Goal: Task Accomplishment & Management: Manage account settings

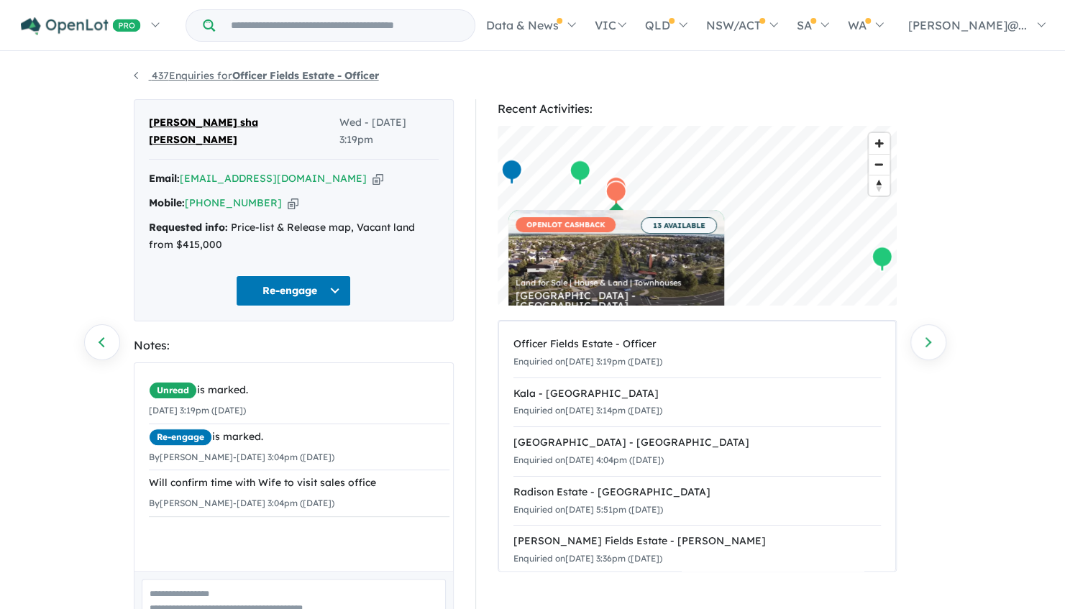
click at [140, 73] on link "437 Enquiries for Officer Fields Estate - Officer" at bounding box center [256, 75] width 245 height 13
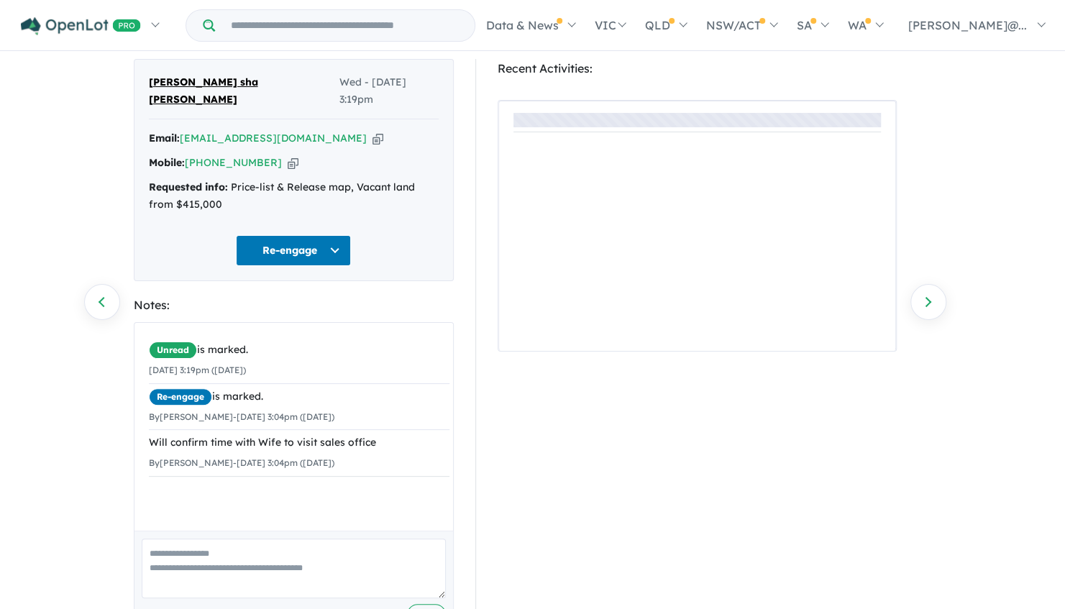
scroll to position [73, 0]
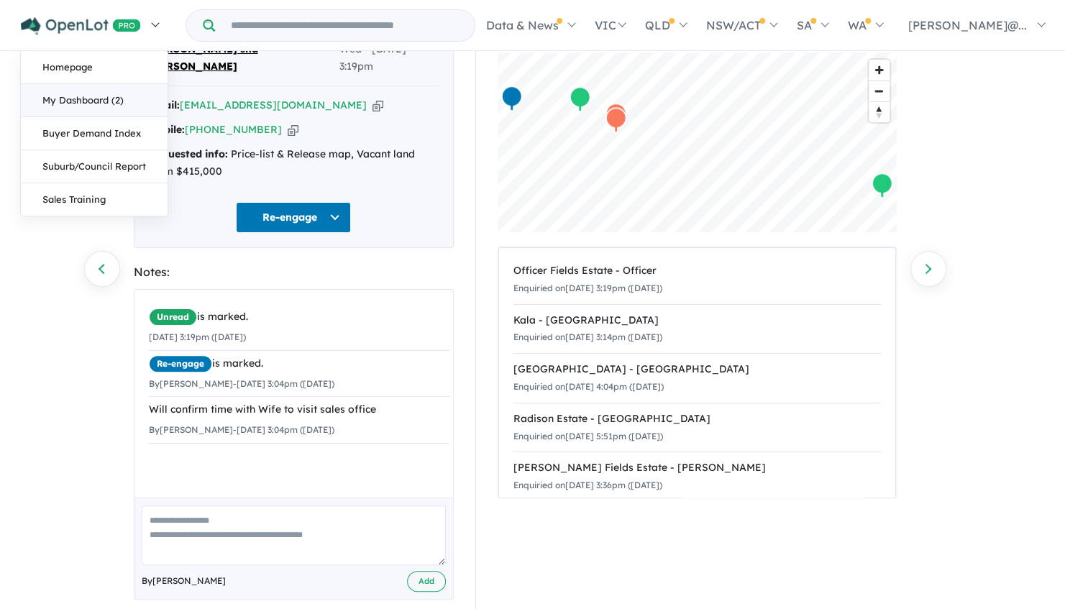
click at [108, 99] on link "My Dashboard (2)" at bounding box center [94, 100] width 147 height 33
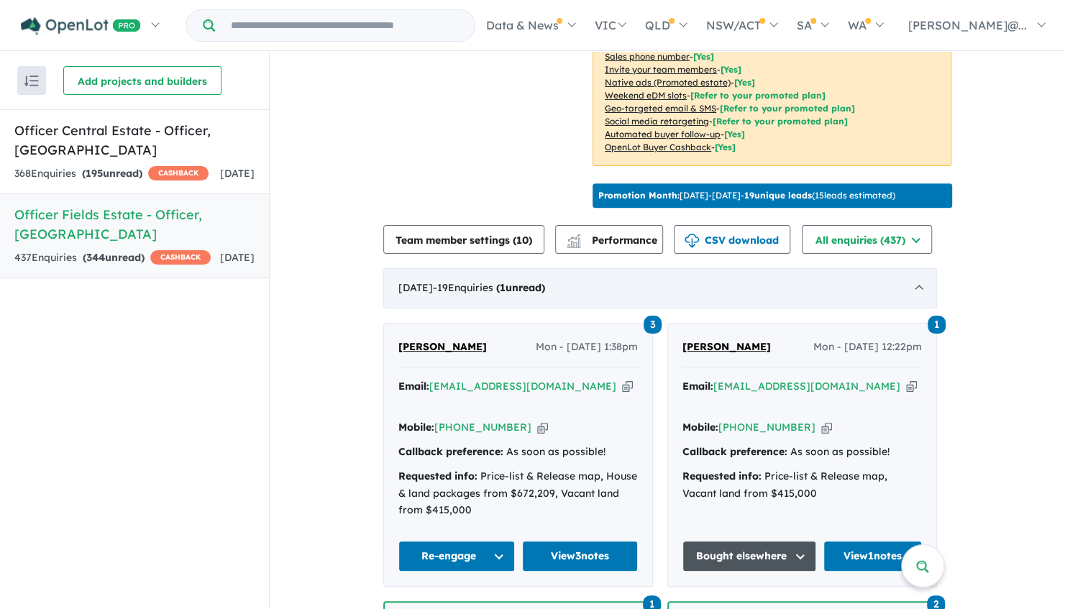
scroll to position [355, 0]
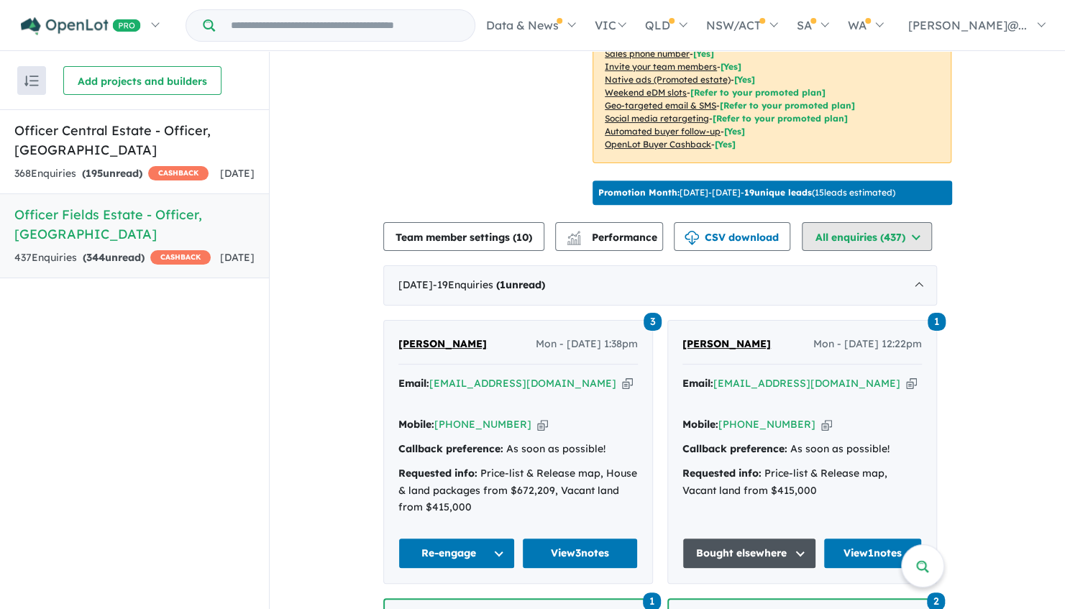
click at [896, 251] on button "All enquiries ( 437 )" at bounding box center [867, 236] width 130 height 29
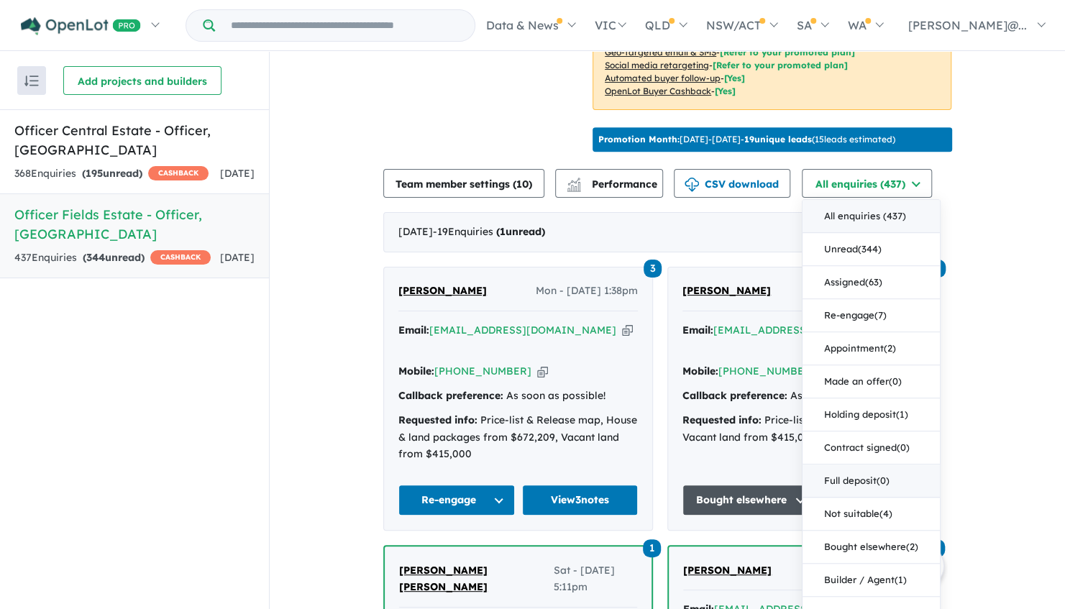
scroll to position [427, 0]
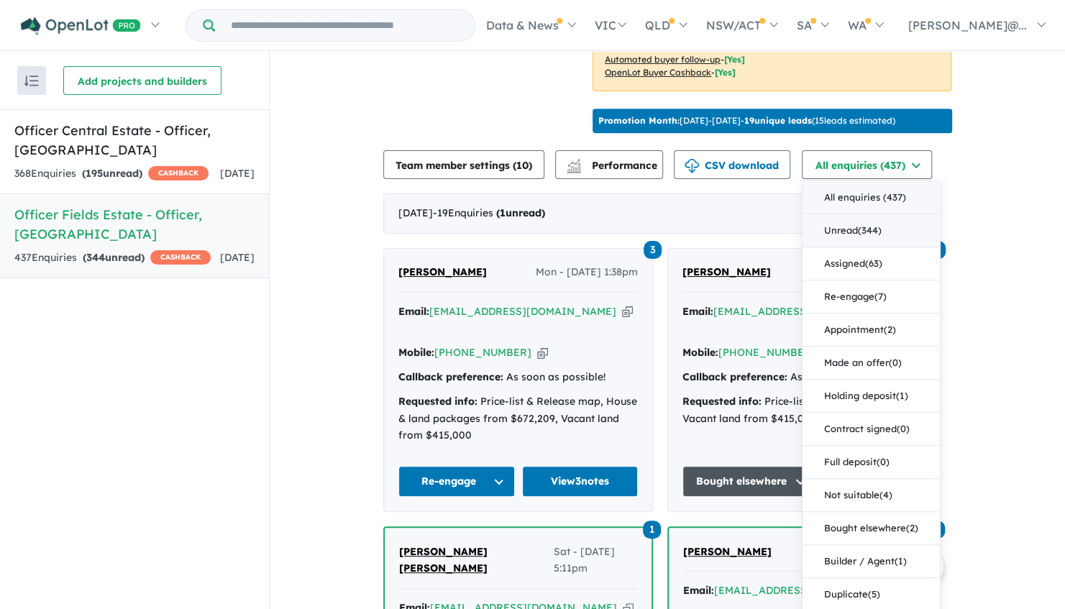
click at [850, 247] on button "Unread ( 344 )" at bounding box center [871, 230] width 137 height 33
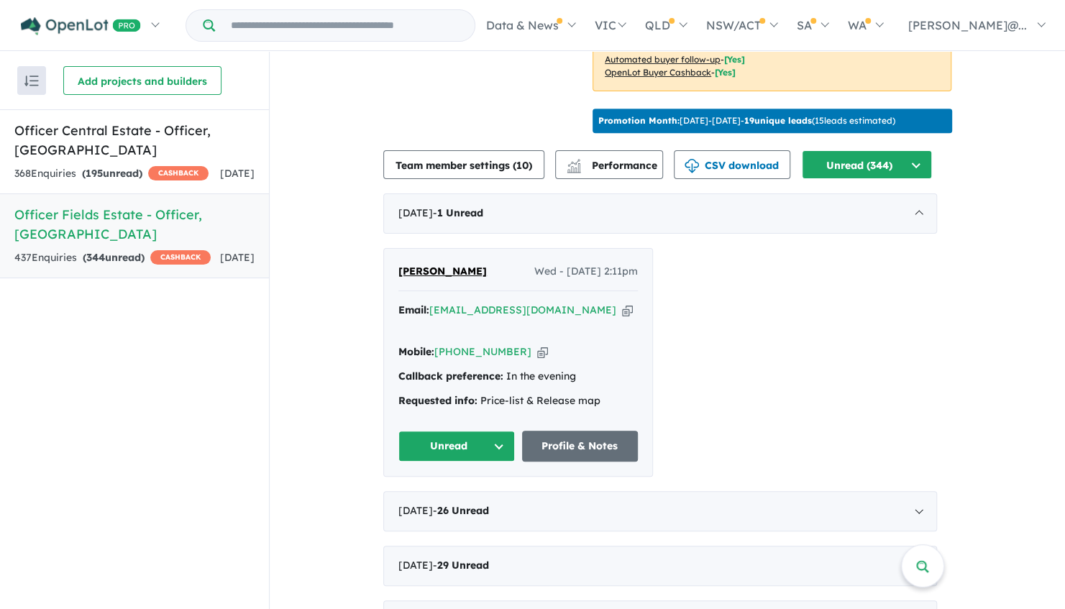
scroll to position [571, 0]
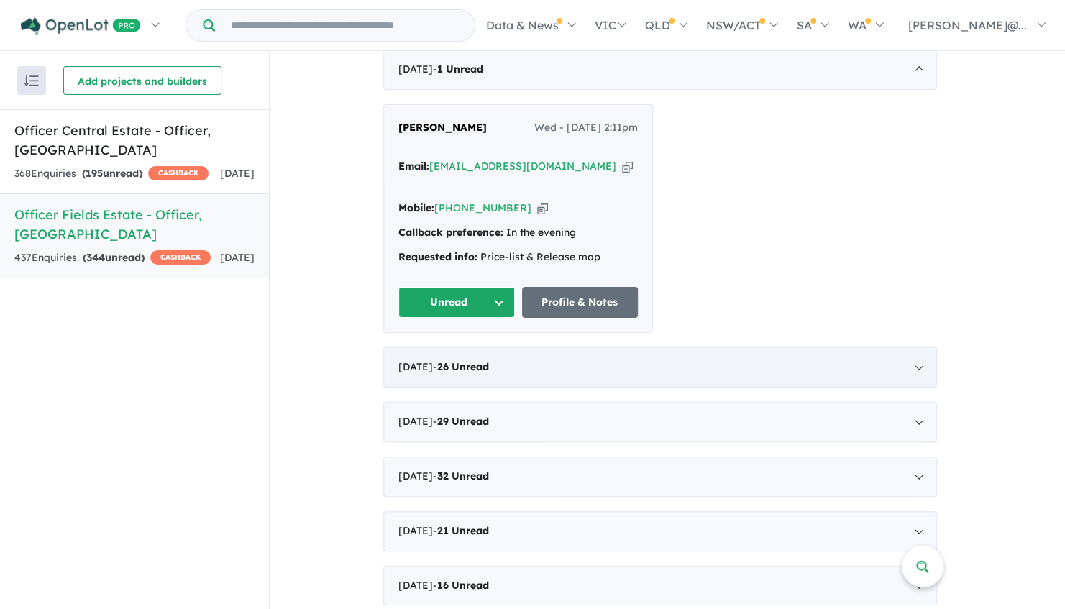
click at [476, 373] on span "Unread" at bounding box center [470, 366] width 37 height 13
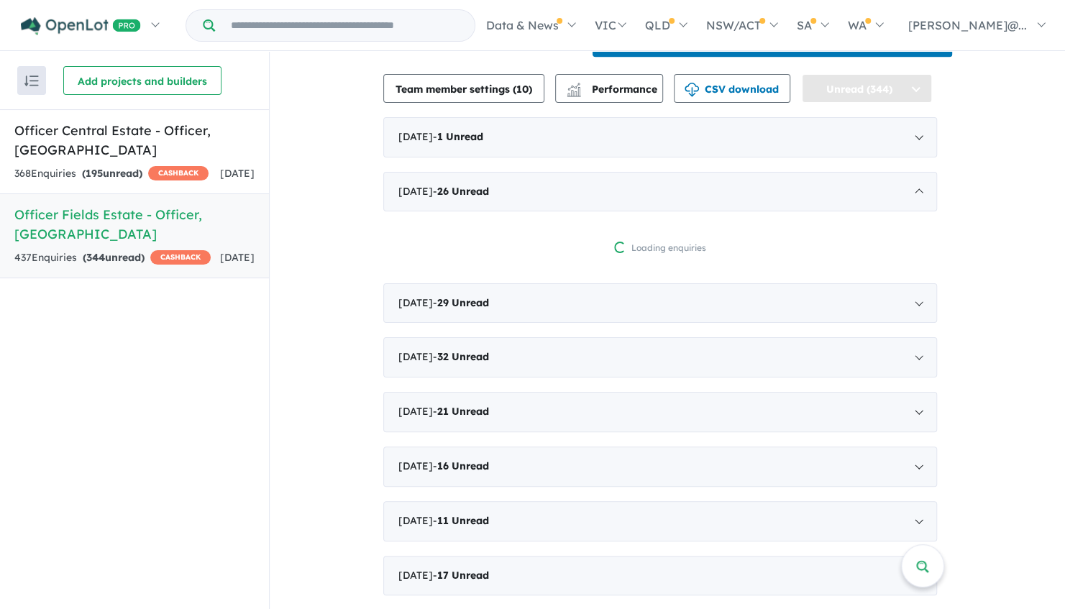
scroll to position [427, 0]
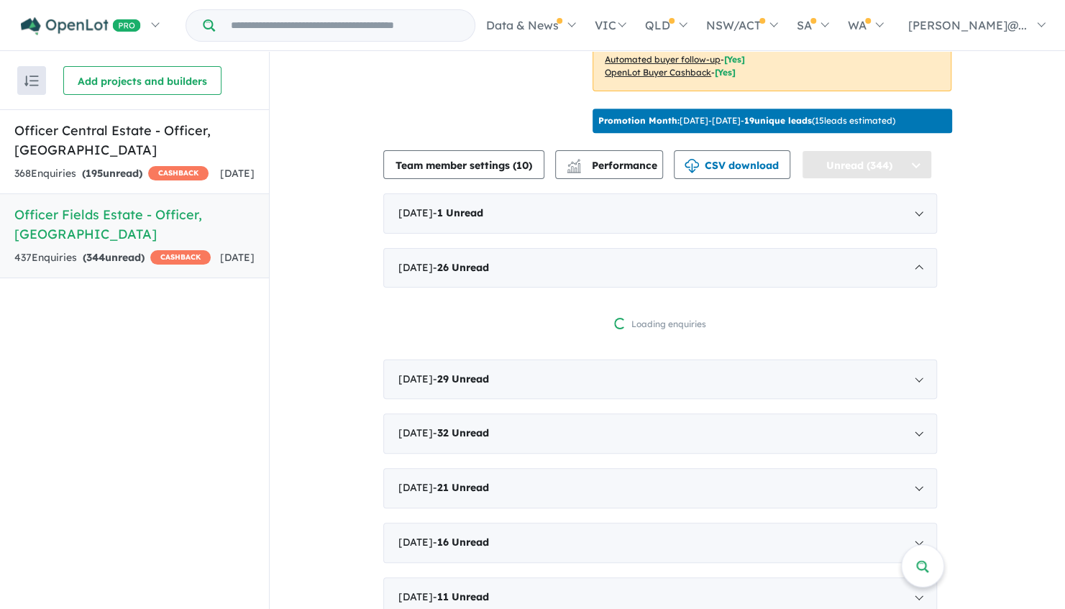
click at [865, 179] on button "Unread (344)" at bounding box center [867, 164] width 130 height 29
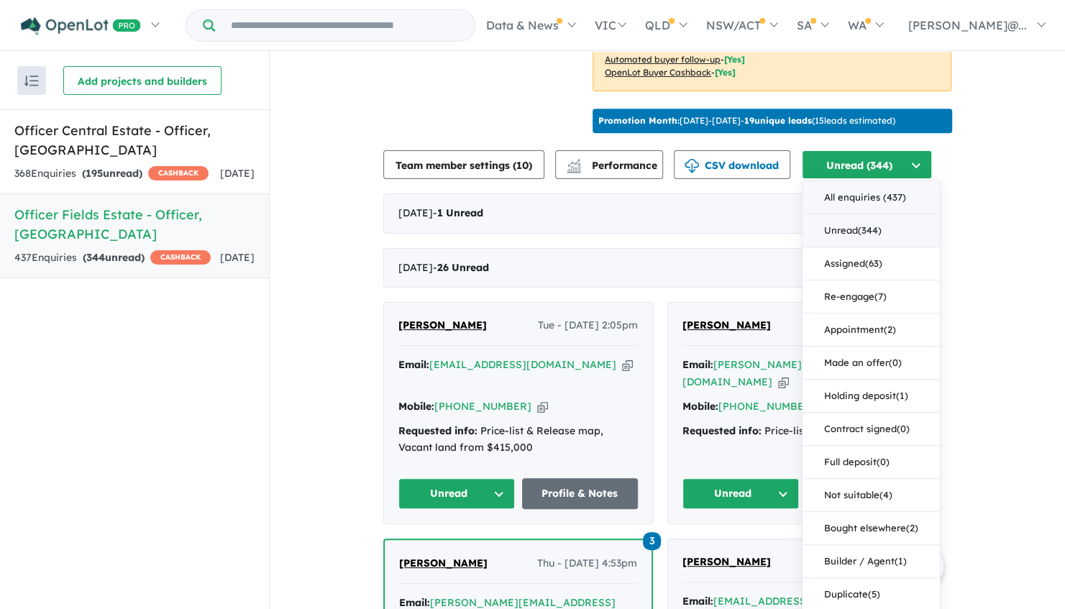
click at [853, 214] on button "All enquiries ( 437 )" at bounding box center [871, 197] width 137 height 33
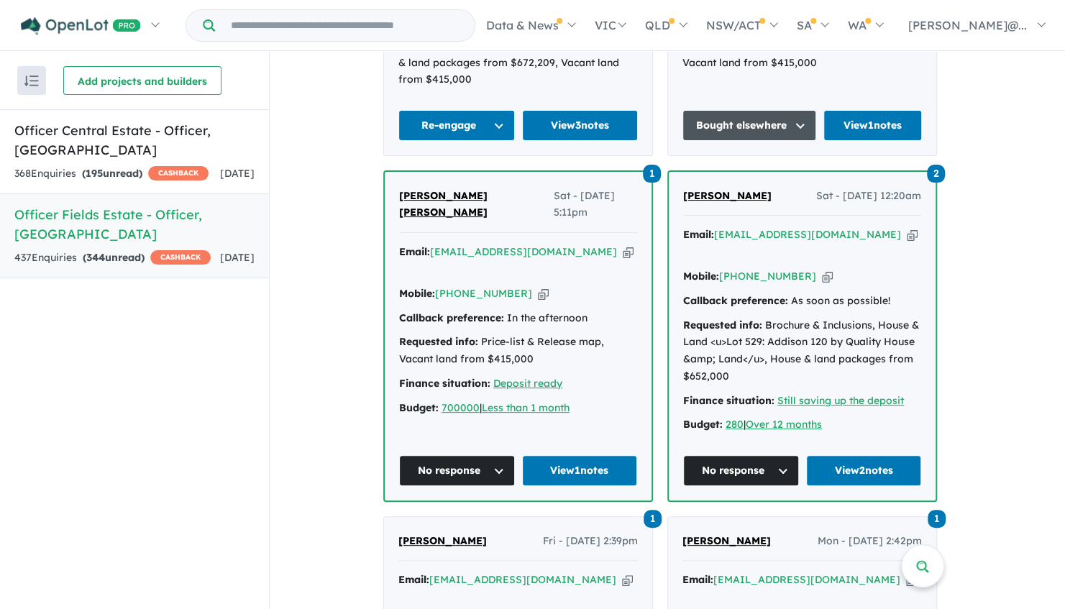
scroll to position [859, 0]
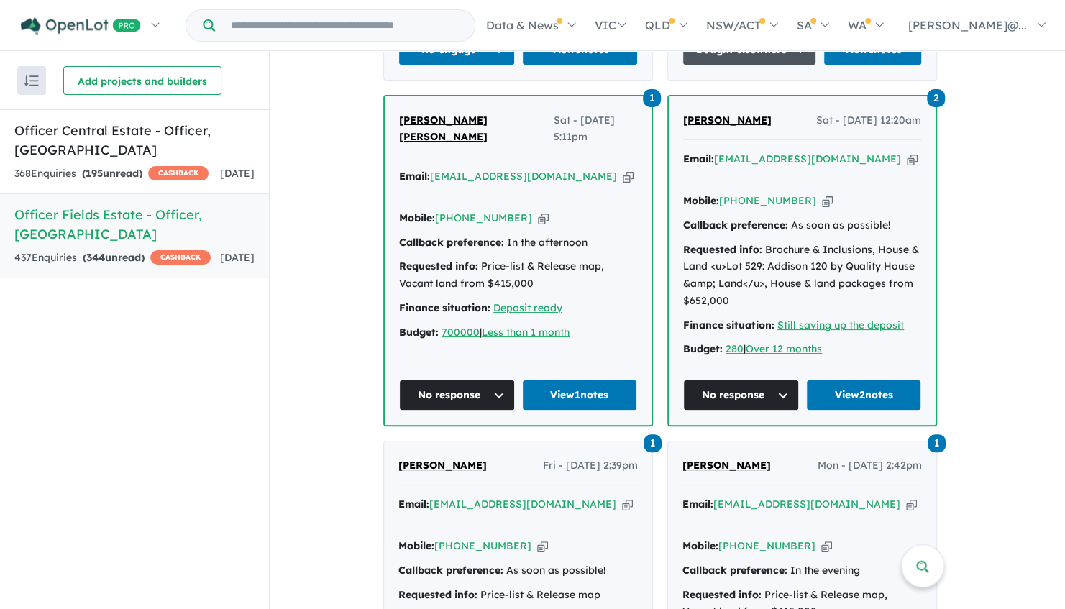
click at [469, 129] on span "[PERSON_NAME] [PERSON_NAME]" at bounding box center [443, 129] width 88 height 30
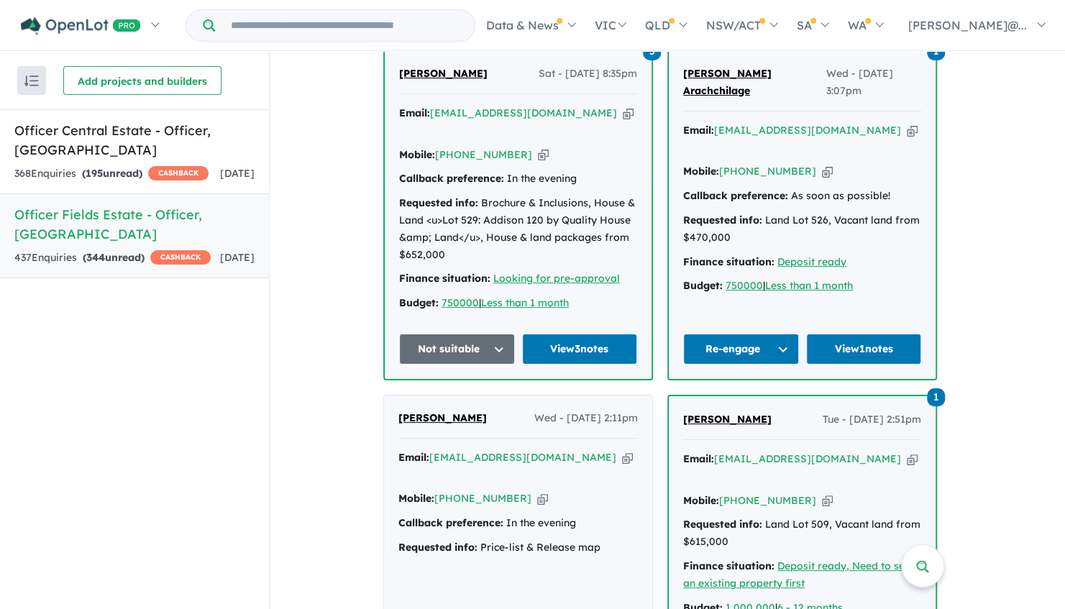
scroll to position [2226, 0]
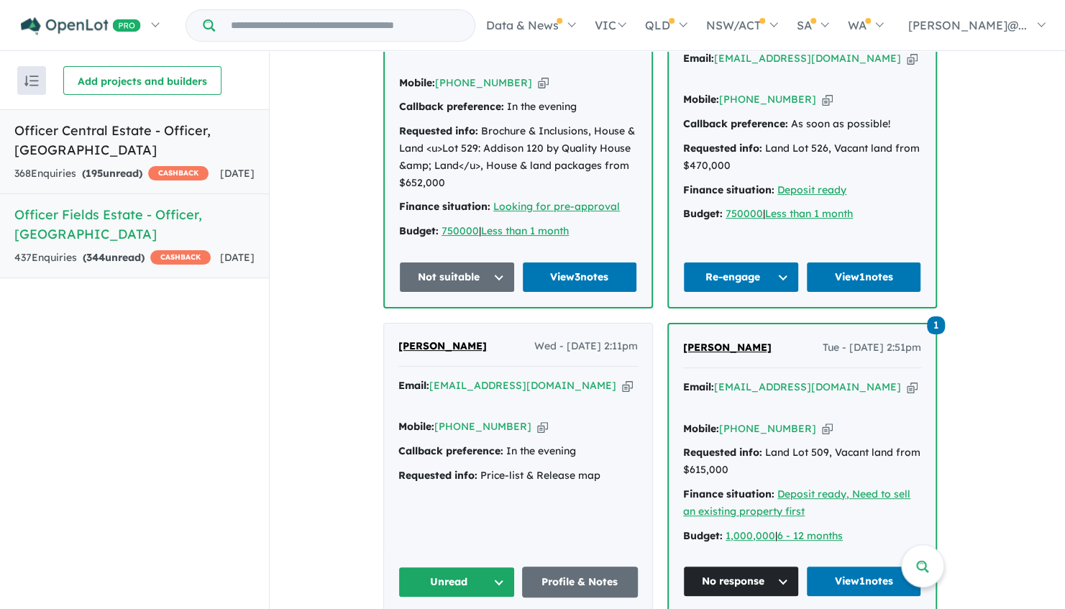
click at [188, 172] on div "368 Enquir ies ( 195 unread) CASHBACK" at bounding box center [111, 173] width 194 height 17
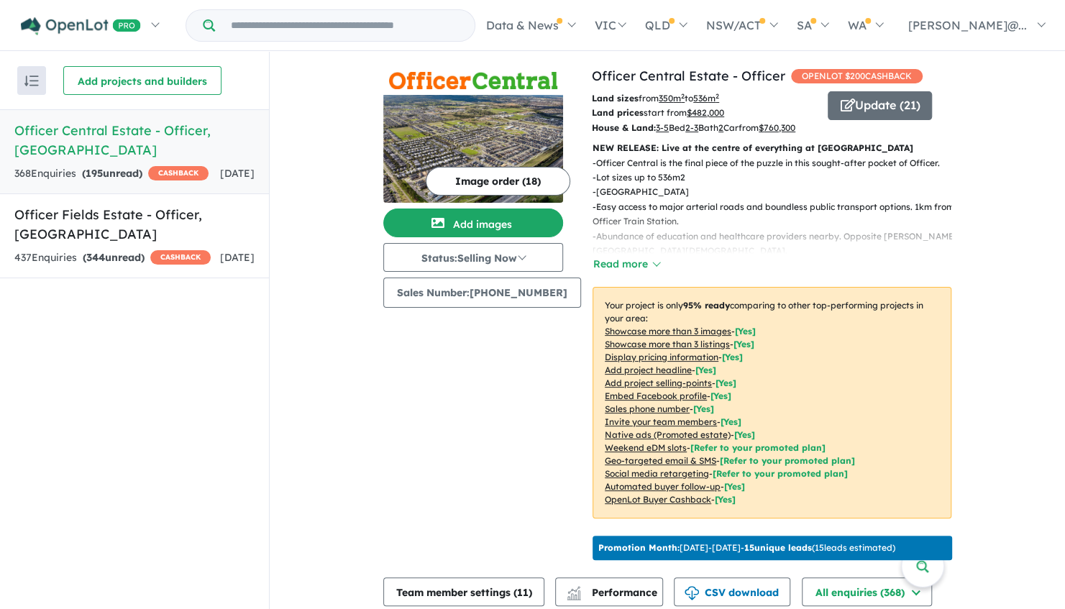
scroll to position [211, 0]
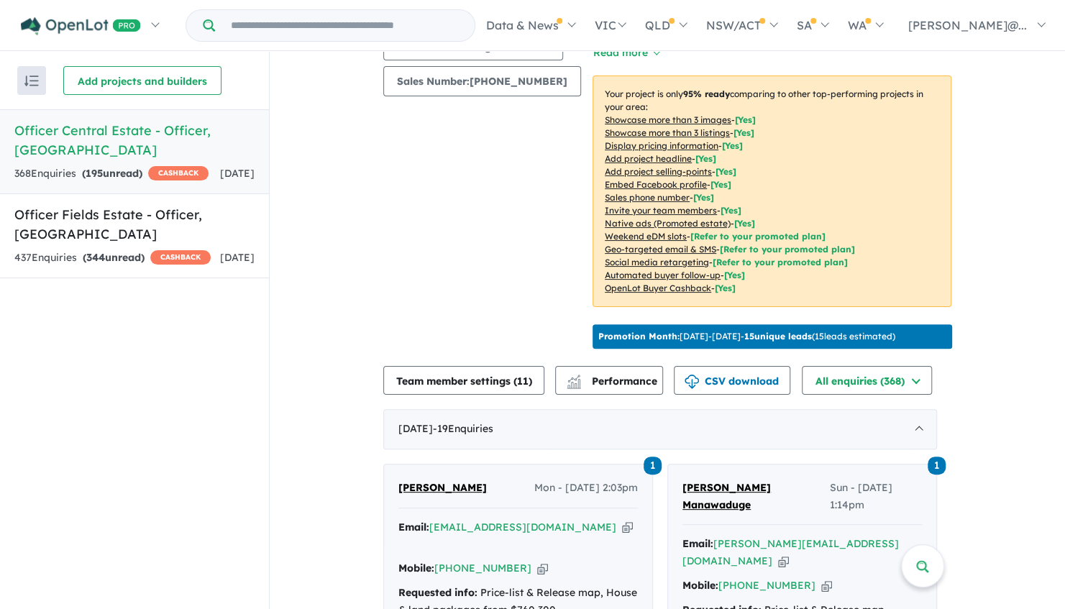
click at [214, 565] on div "Recent enquiries first Most unread enquiries first Most enquiries first By name…" at bounding box center [134, 331] width 269 height 558
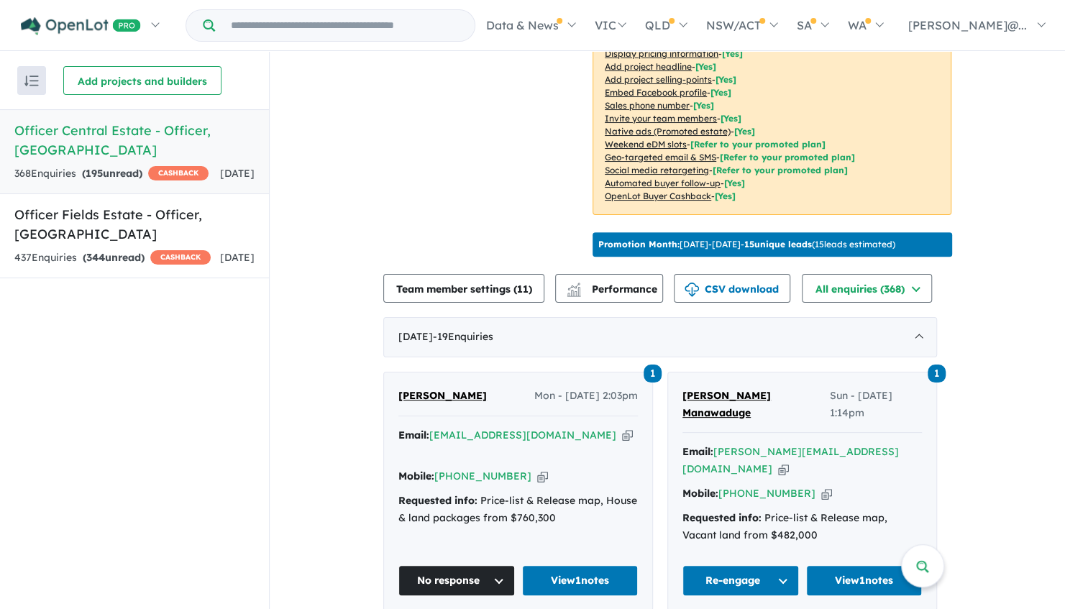
scroll to position [355, 0]
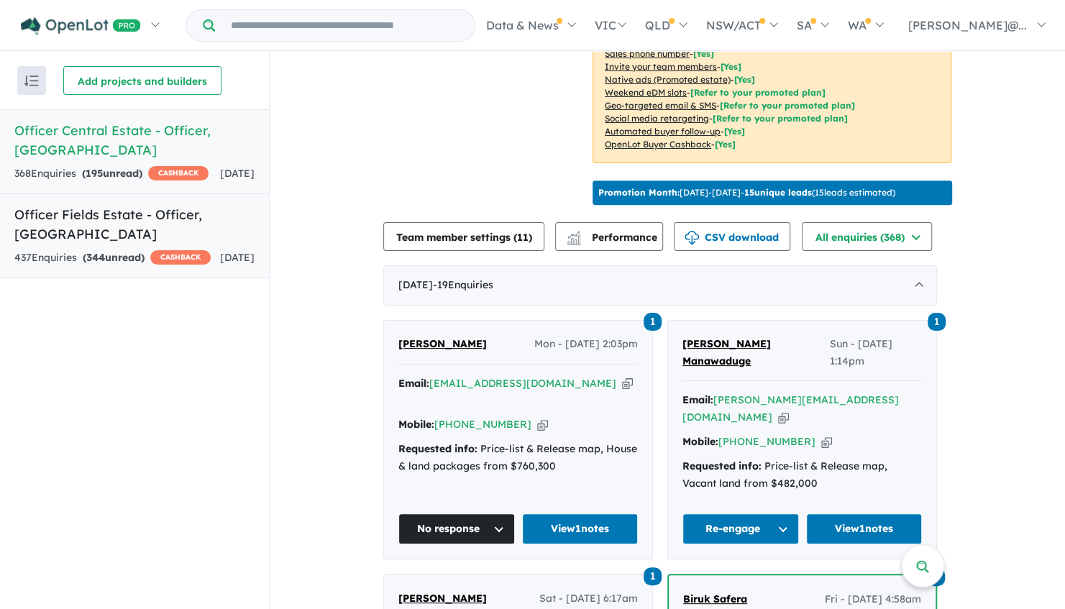
click at [170, 250] on div "437 Enquir ies ( 344 unread) CASHBACK" at bounding box center [112, 258] width 196 height 17
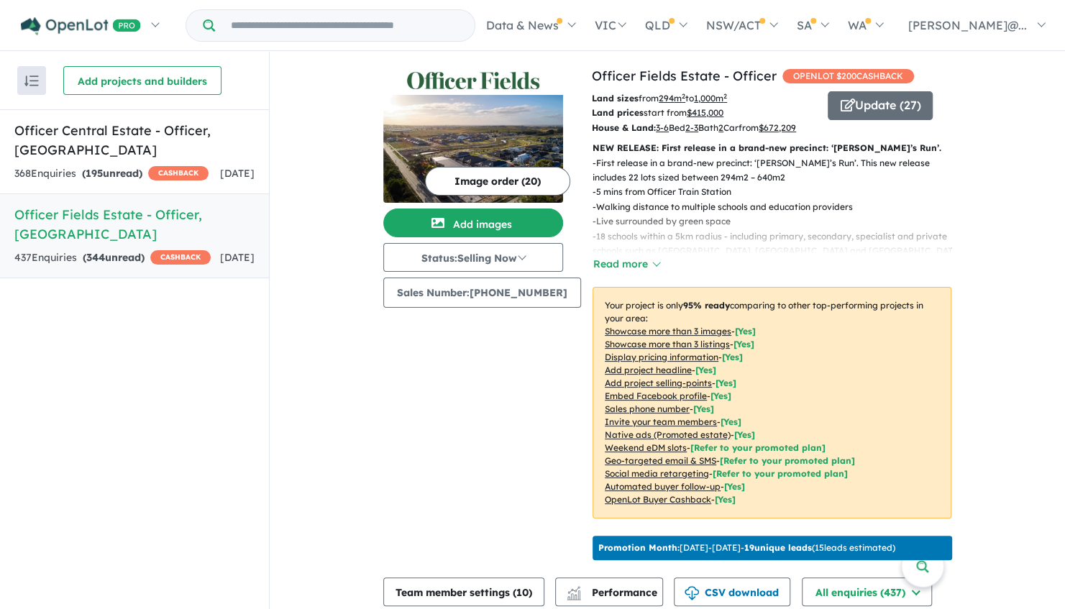
scroll to position [211, 0]
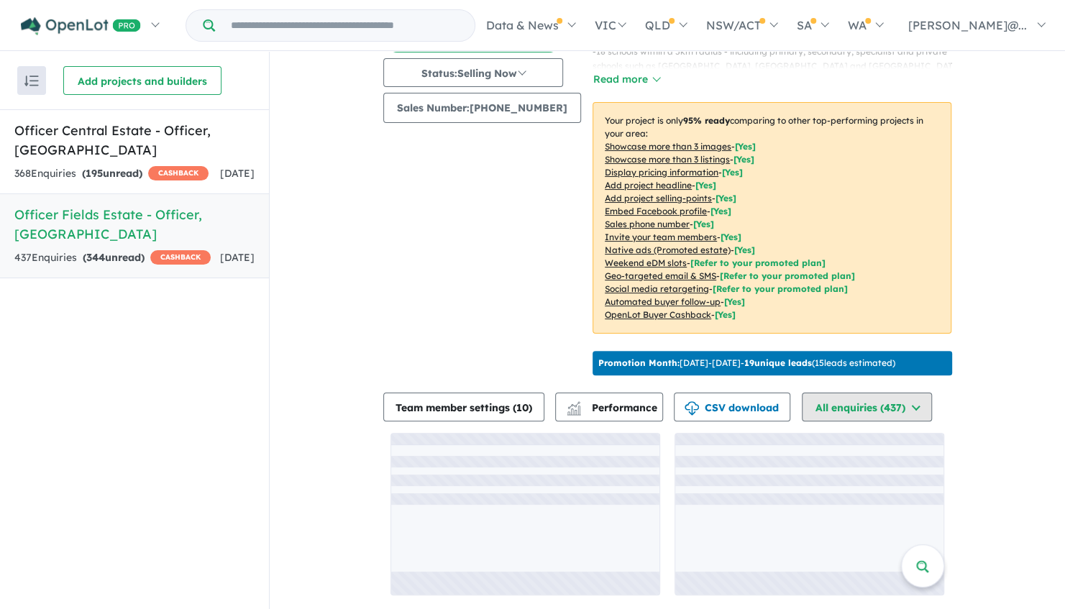
click at [846, 400] on button "All enquiries ( 437 )" at bounding box center [867, 407] width 130 height 29
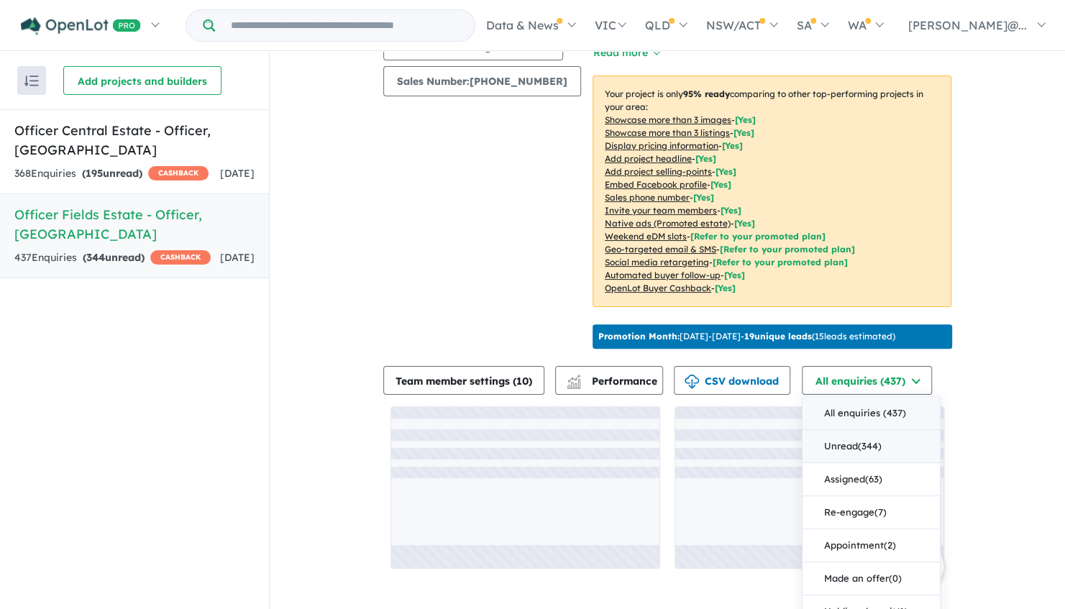
click at [879, 463] on button "Unread ( 344 )" at bounding box center [871, 446] width 137 height 33
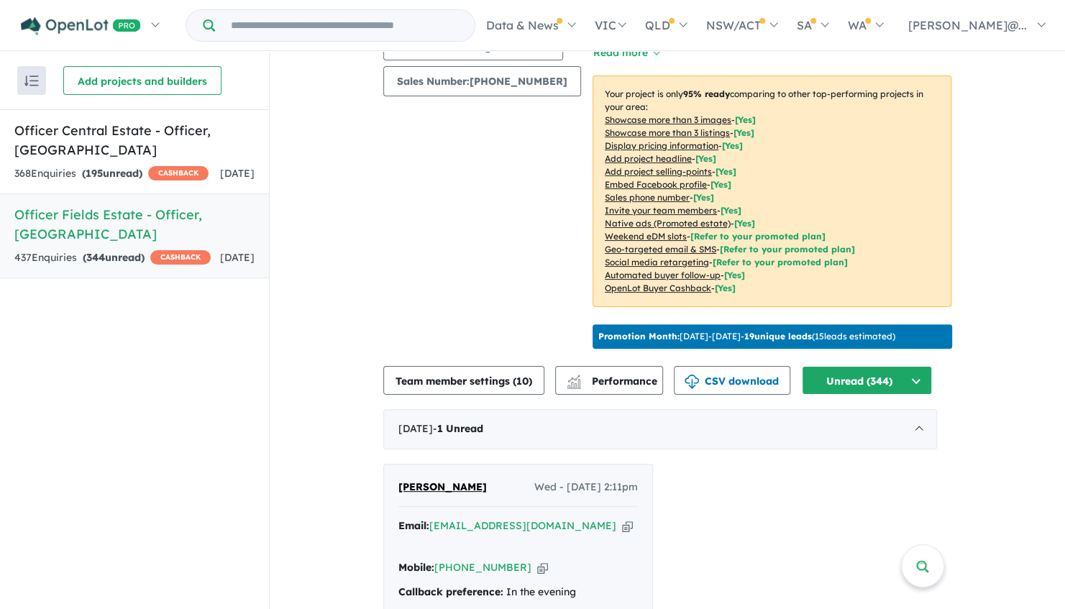
drag, startPoint x: 780, startPoint y: 442, endPoint x: 401, endPoint y: 306, distance: 402.0
click at [401, 306] on div "Image order ( 20 ) Add images Status: Selling Now In Planning Coming Soon Selli…" at bounding box center [487, 105] width 209 height 500
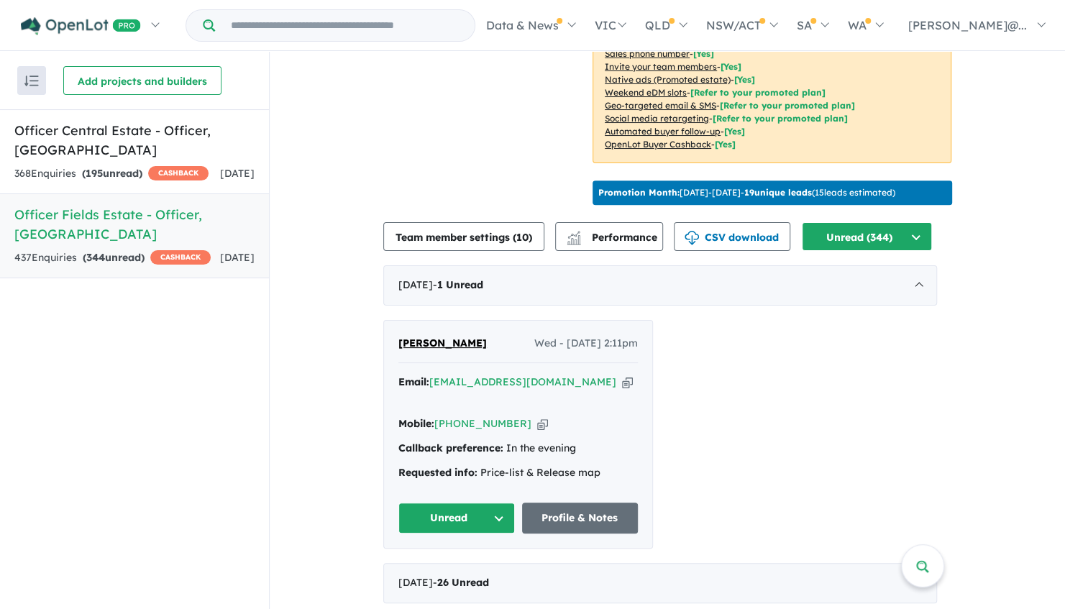
scroll to position [355, 0]
click at [455, 350] on span "[PERSON_NAME]" at bounding box center [443, 343] width 88 height 13
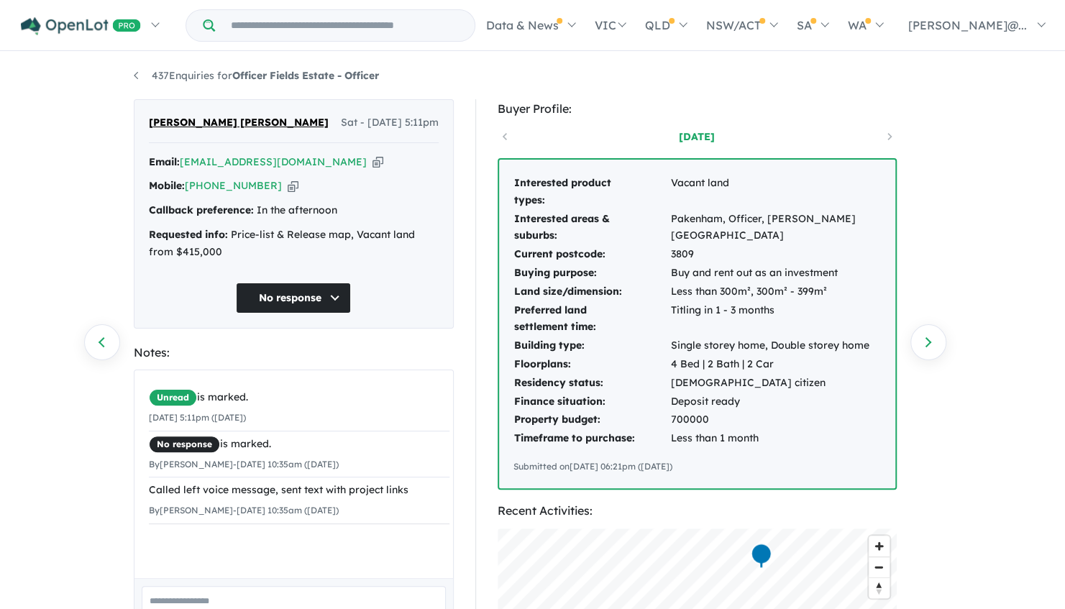
drag, startPoint x: 326, startPoint y: 50, endPoint x: 264, endPoint y: 108, distance: 84.5
drag, startPoint x: 264, startPoint y: 108, endPoint x: 144, endPoint y: 85, distance: 122.3
click at [144, 85] on div "437 Enquiries for Officer Fields Estate - Officer Previous enquiry Next enquiry…" at bounding box center [533, 332] width 820 height 558
click at [136, 70] on link "437 Enquiries for Officer Fields Estate - Officer" at bounding box center [256, 75] width 245 height 13
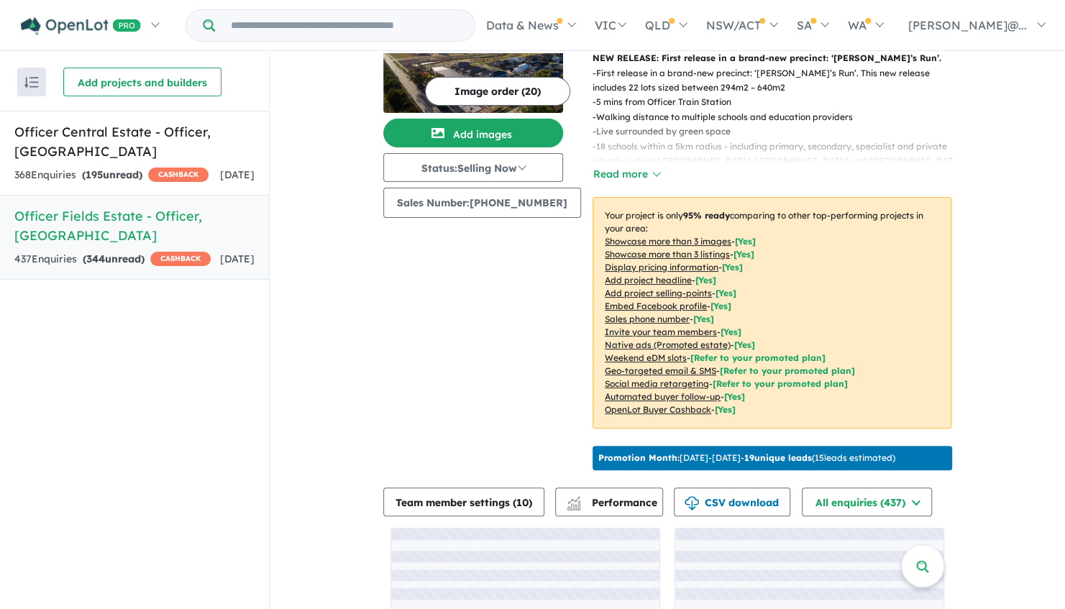
scroll to position [211, 0]
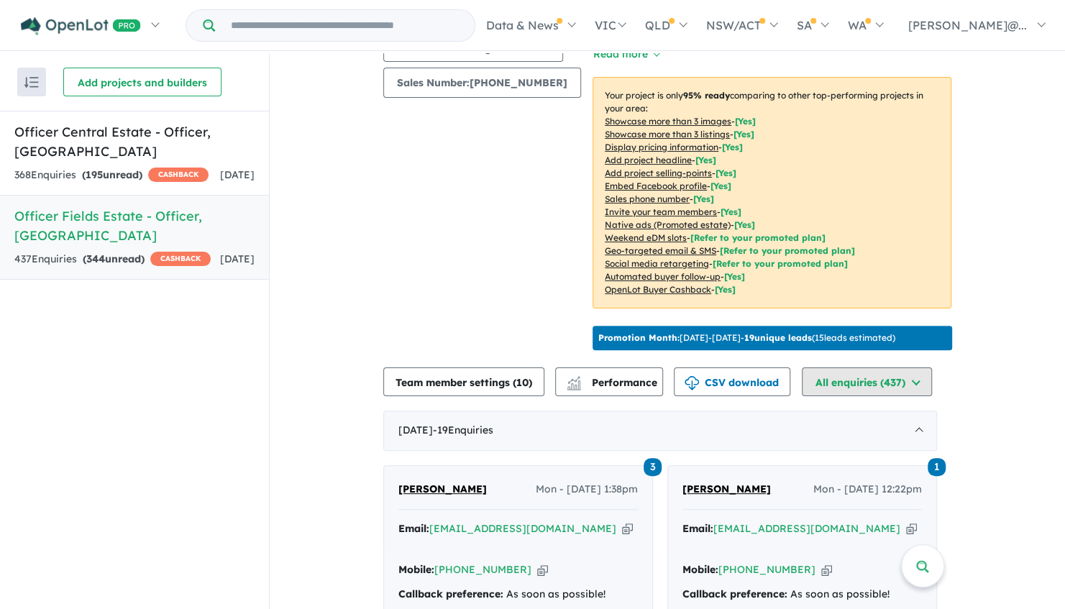
click at [906, 396] on button "All enquiries ( 437 )" at bounding box center [867, 382] width 130 height 29
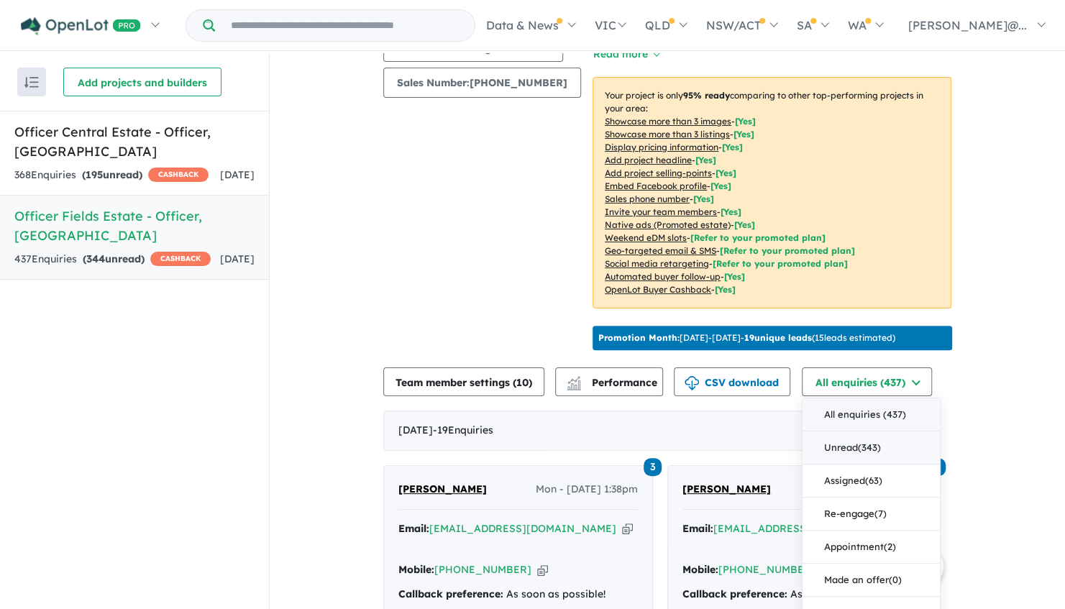
click at [880, 465] on button "Unread ( 343 )" at bounding box center [871, 448] width 137 height 33
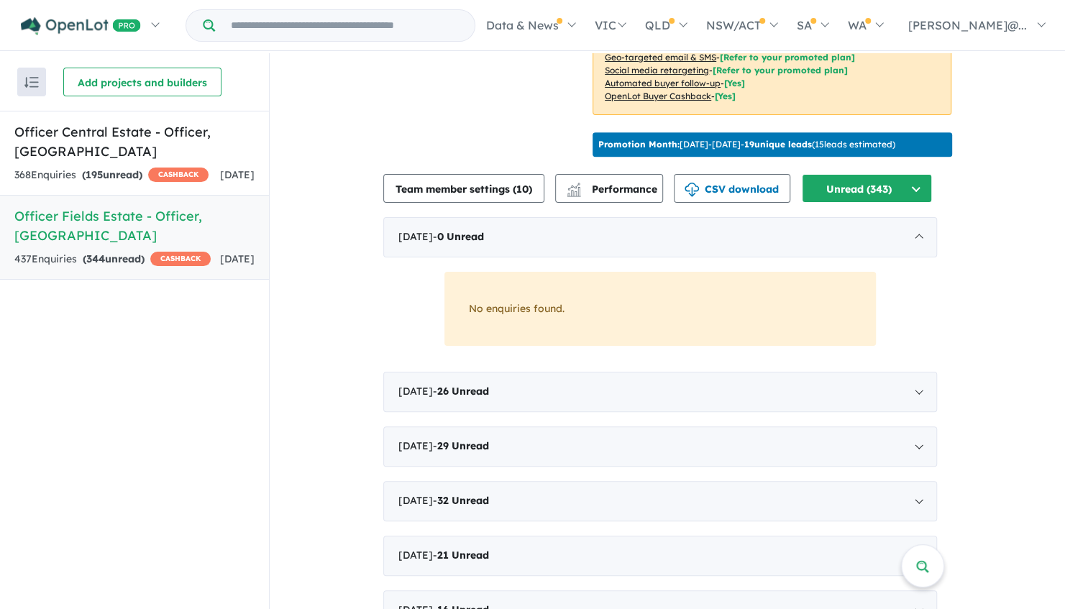
scroll to position [427, 0]
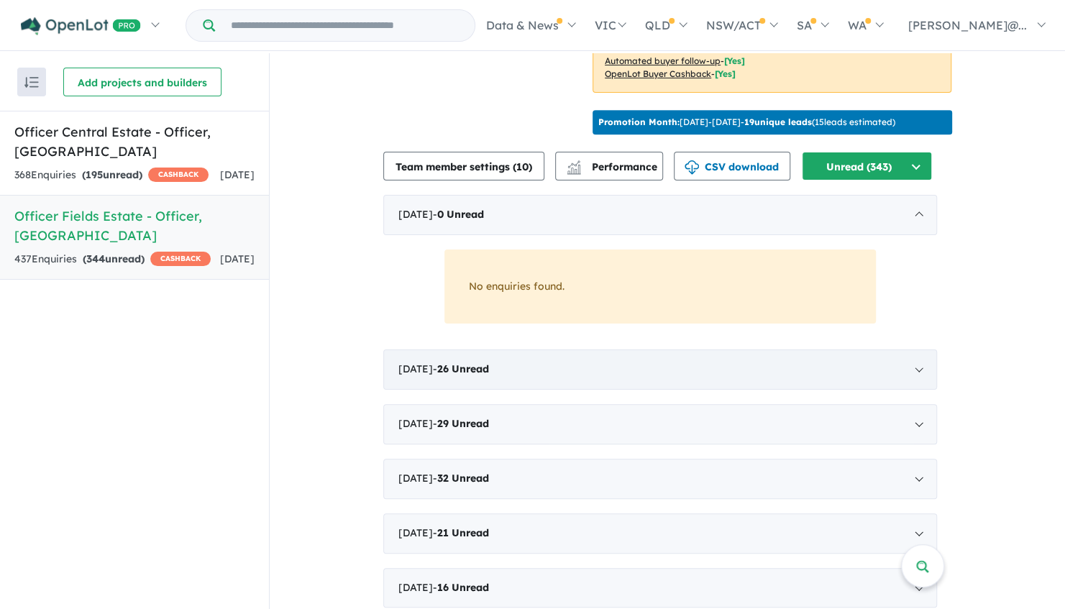
click at [515, 390] on div "July 2025 - 26 Unread" at bounding box center [660, 370] width 554 height 40
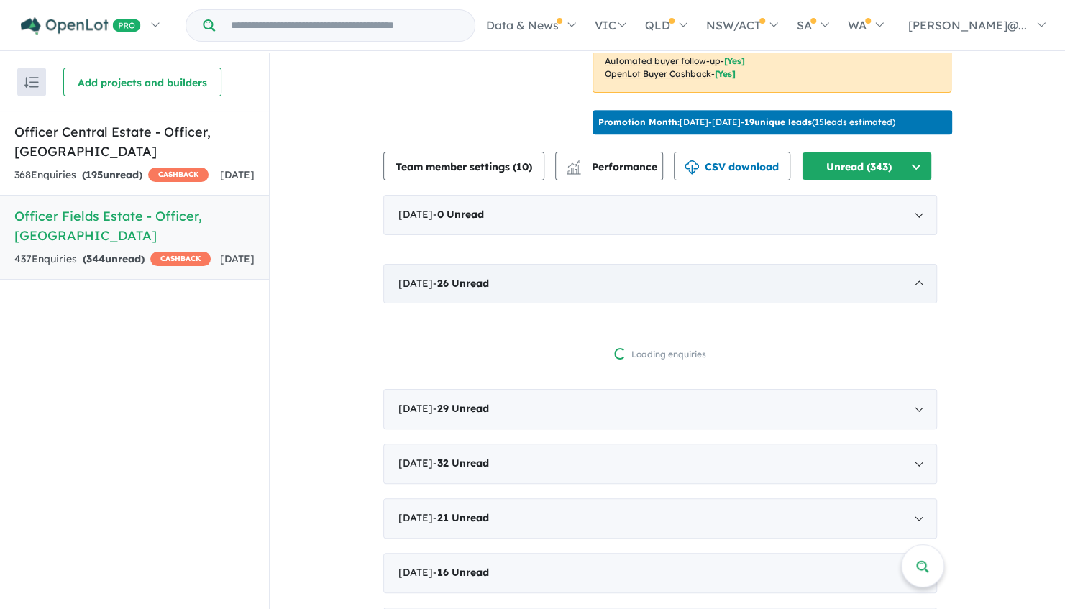
scroll to position [1, 0]
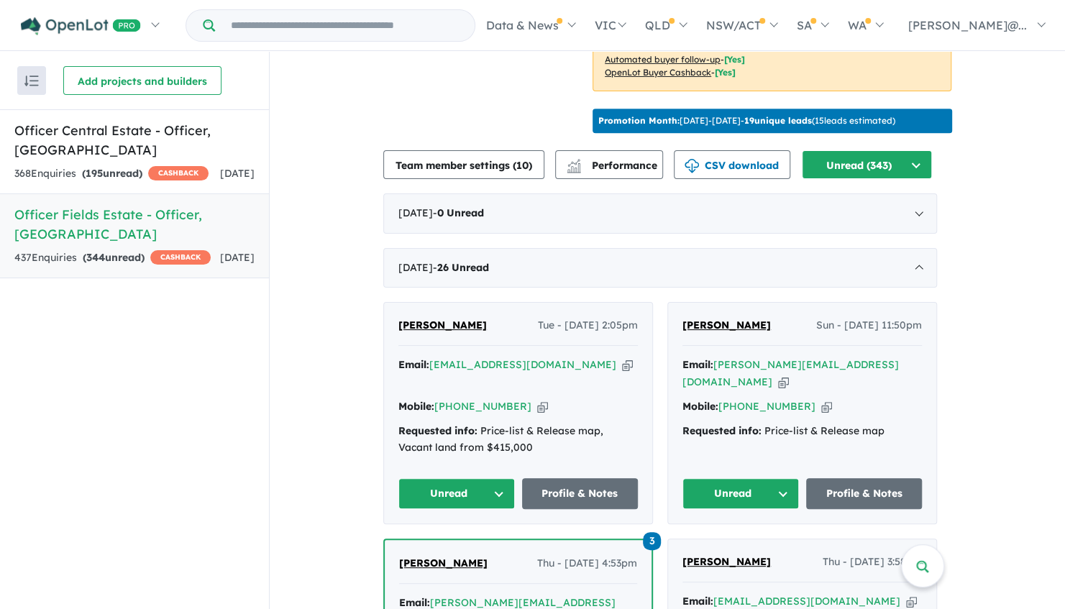
click at [183, 179] on div "368 Enquir ies ( 195 unread) CASHBACK" at bounding box center [111, 173] width 194 height 17
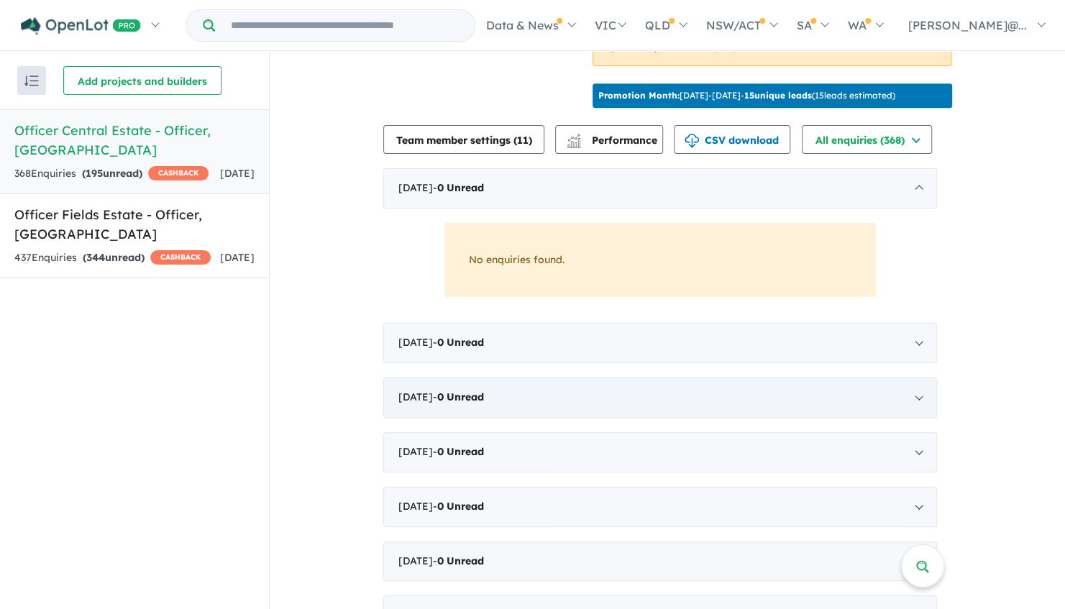
scroll to position [432, 0]
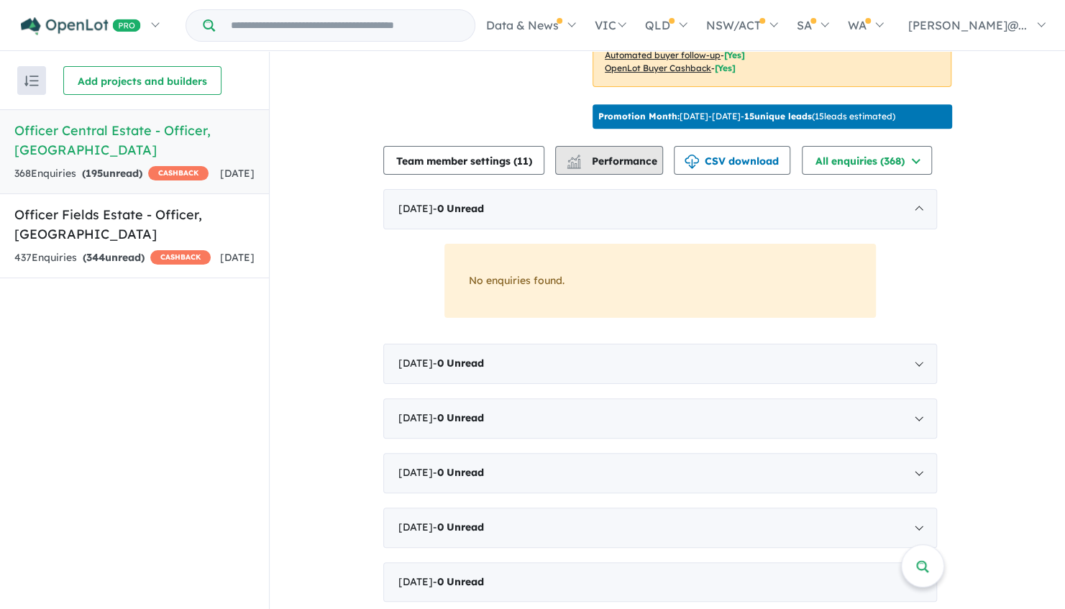
click at [588, 176] on div "button" at bounding box center [574, 161] width 29 height 27
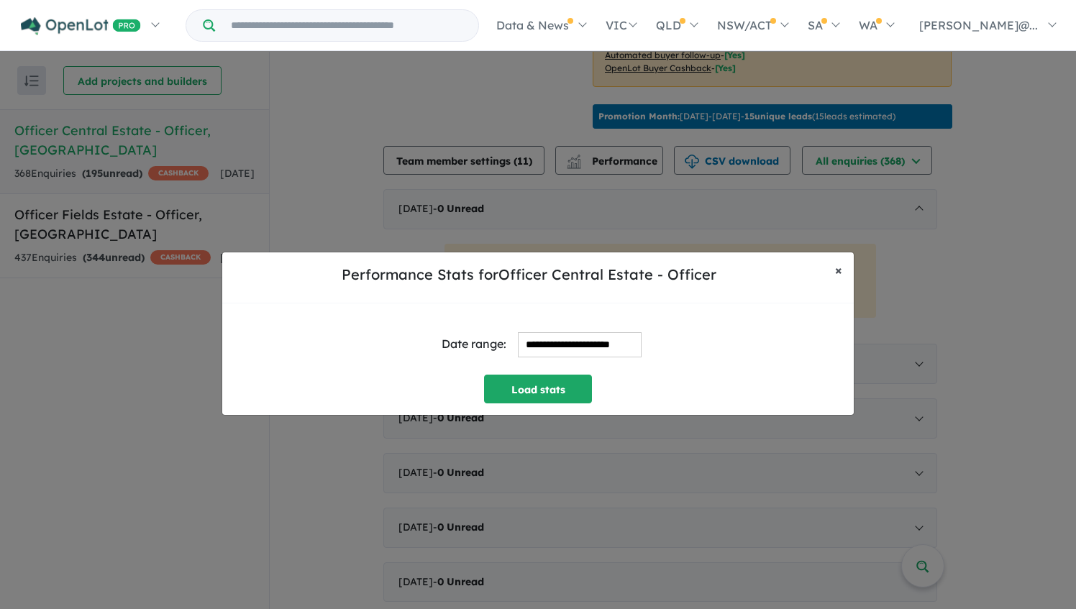
click at [846, 272] on button "× Close" at bounding box center [839, 270] width 30 height 36
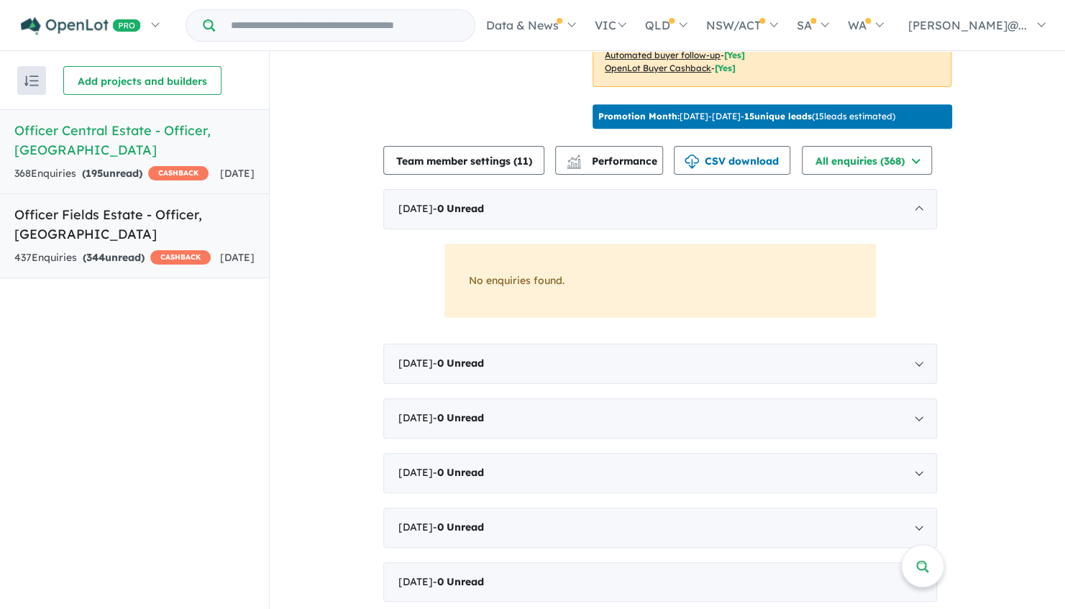
click at [119, 250] on div "437 Enquir ies ( 344 unread) CASHBACK" at bounding box center [112, 258] width 196 height 17
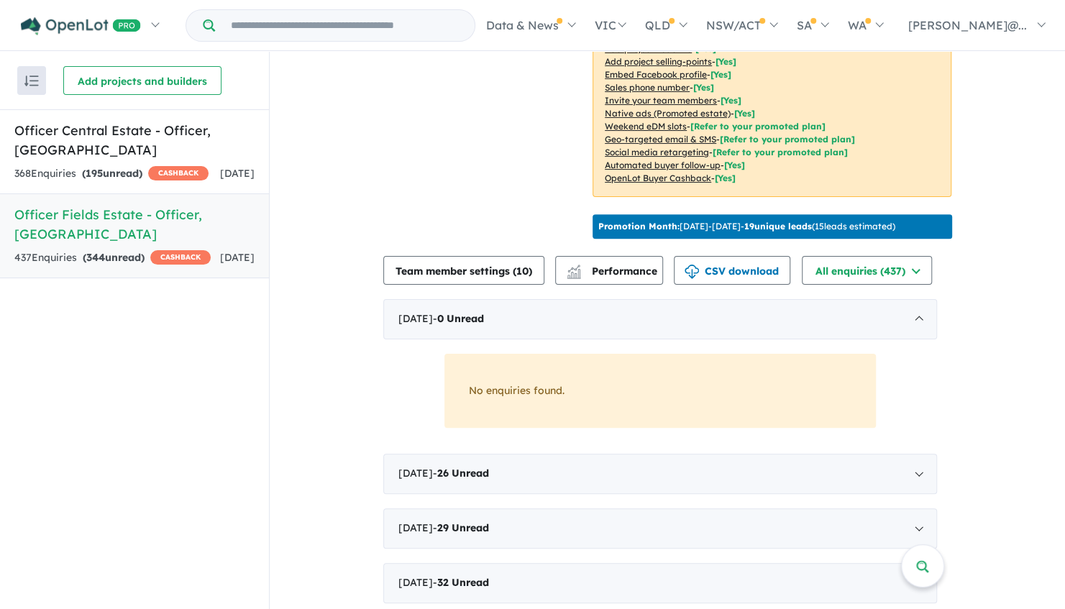
scroll to position [432, 0]
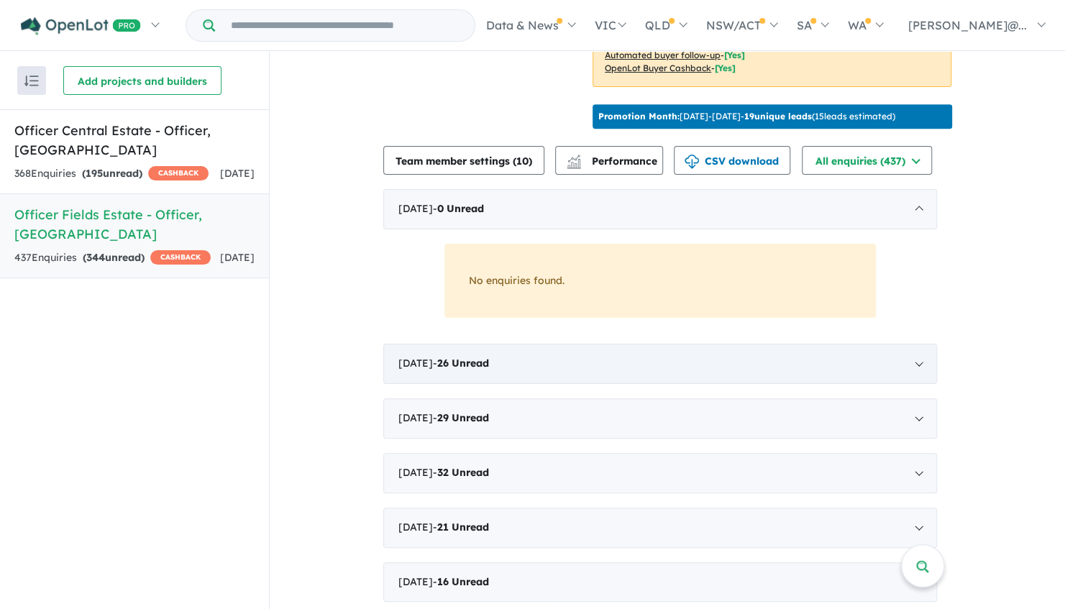
click at [429, 370] on span "July 2025 - 26 Unread" at bounding box center [444, 363] width 91 height 13
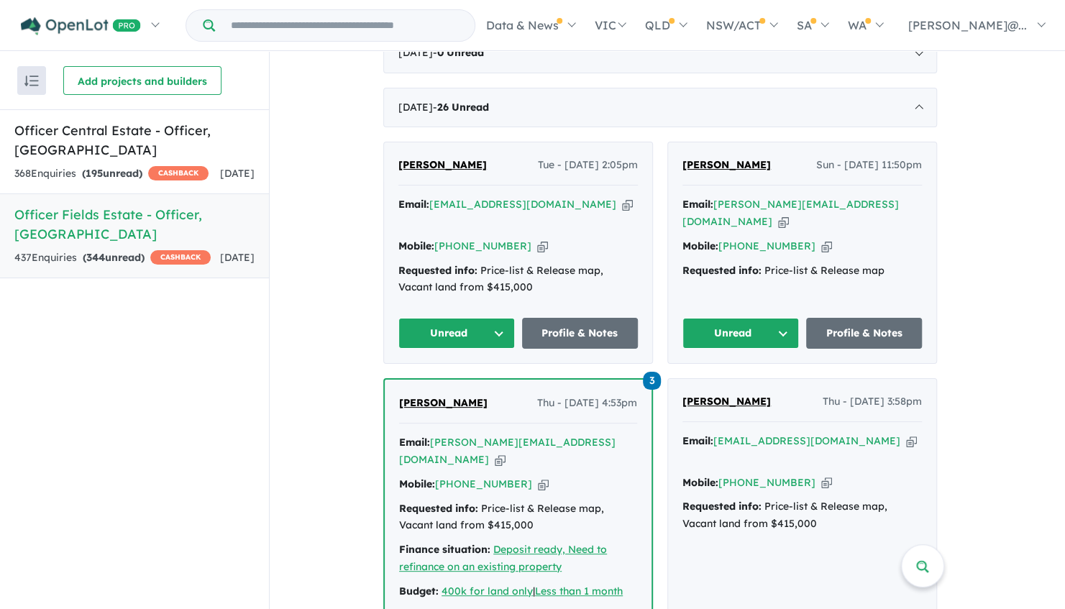
scroll to position [647, 0]
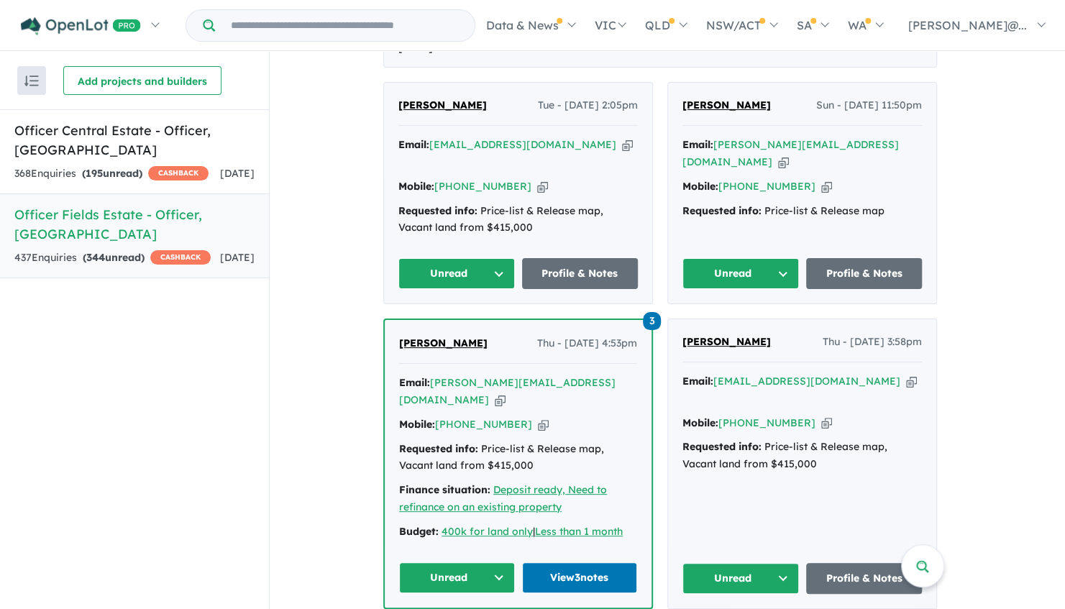
drag, startPoint x: 414, startPoint y: 361, endPoint x: 318, endPoint y: 339, distance: 98.9
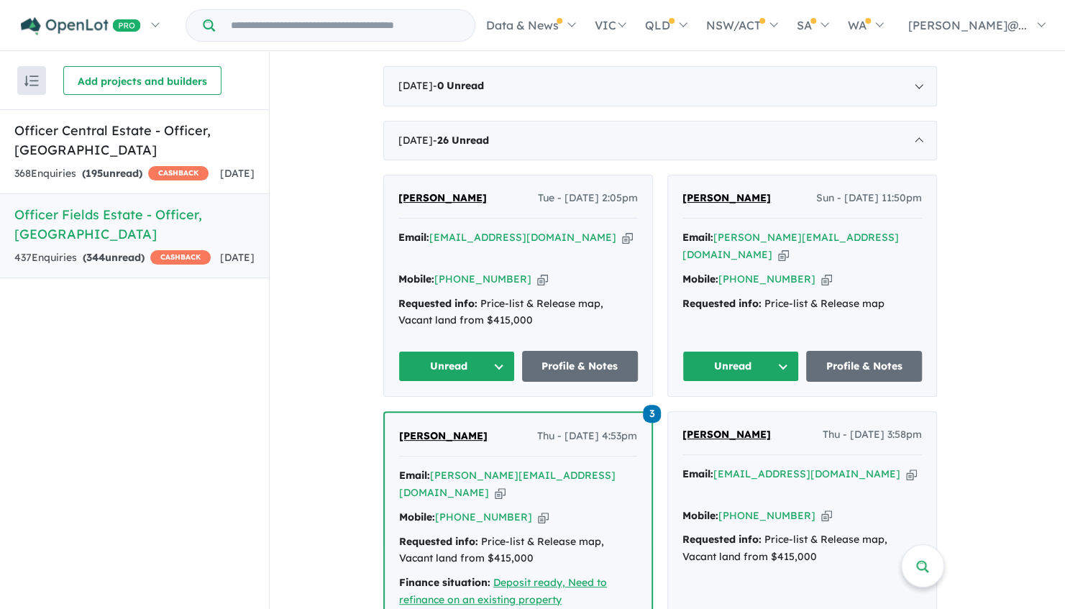
scroll to position [432, 0]
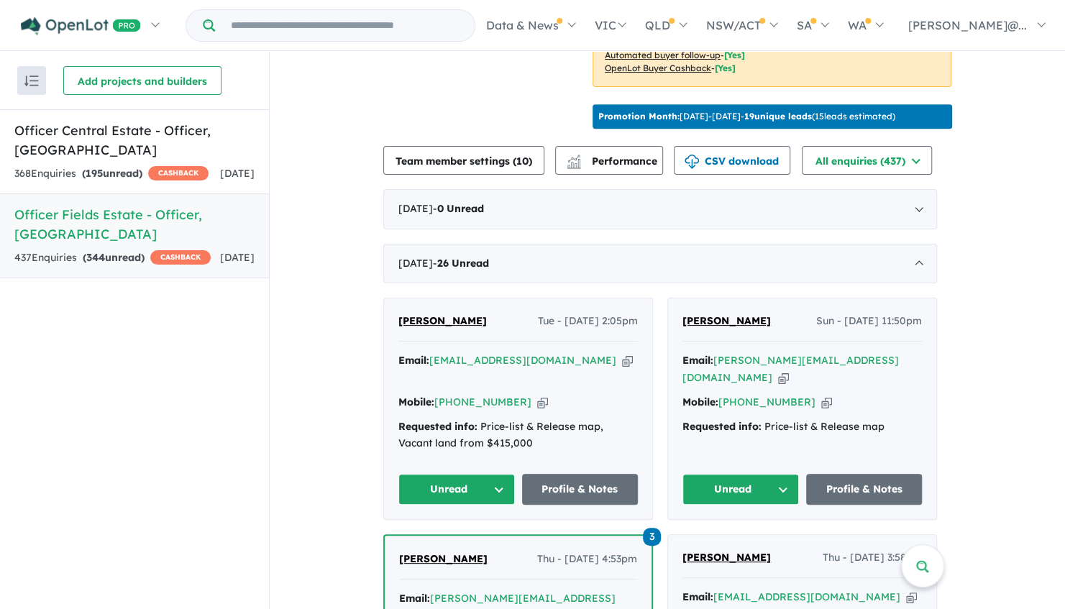
click at [142, 167] on strong "( 195 unread)" at bounding box center [112, 173] width 60 height 13
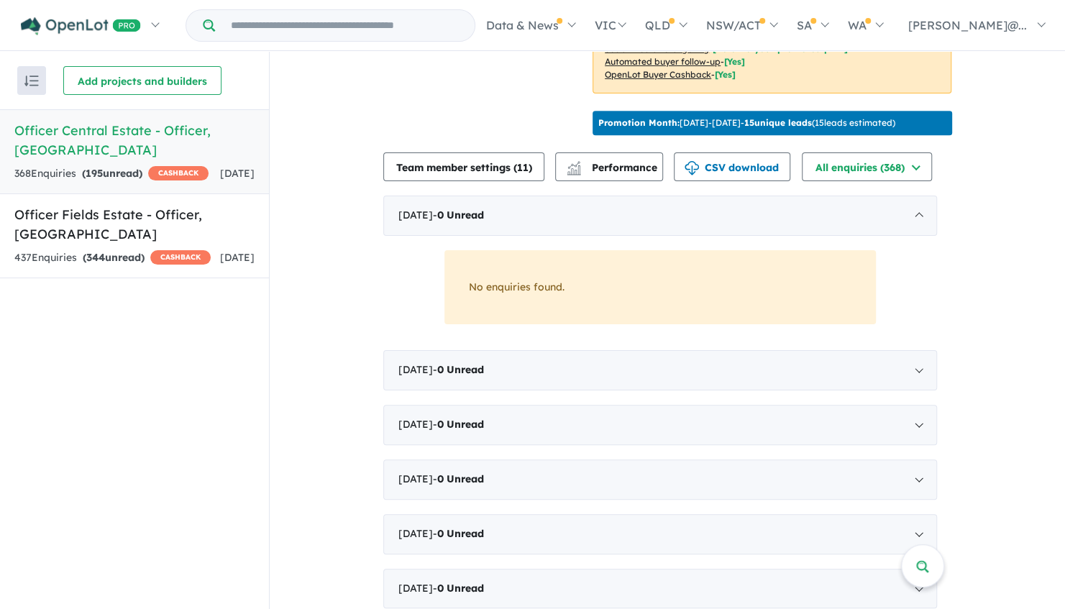
scroll to position [360, 0]
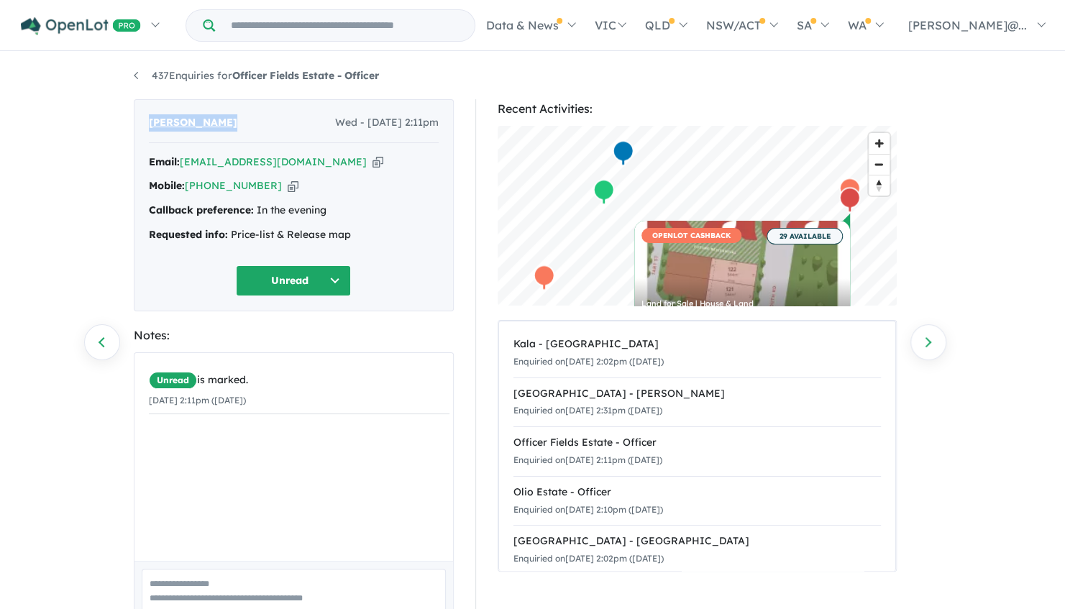
drag, startPoint x: 235, startPoint y: 122, endPoint x: 91, endPoint y: 135, distance: 144.4
click at [91, 135] on div "437 Enquiries for Officer Fields Estate - Officer Previous enquiry Next enquiry…" at bounding box center [532, 332] width 1065 height 558
drag, startPoint x: 91, startPoint y: 135, endPoint x: 163, endPoint y: 119, distance: 73.5
copy span "[PERSON_NAME]"
click at [266, 591] on textarea at bounding box center [294, 599] width 304 height 60
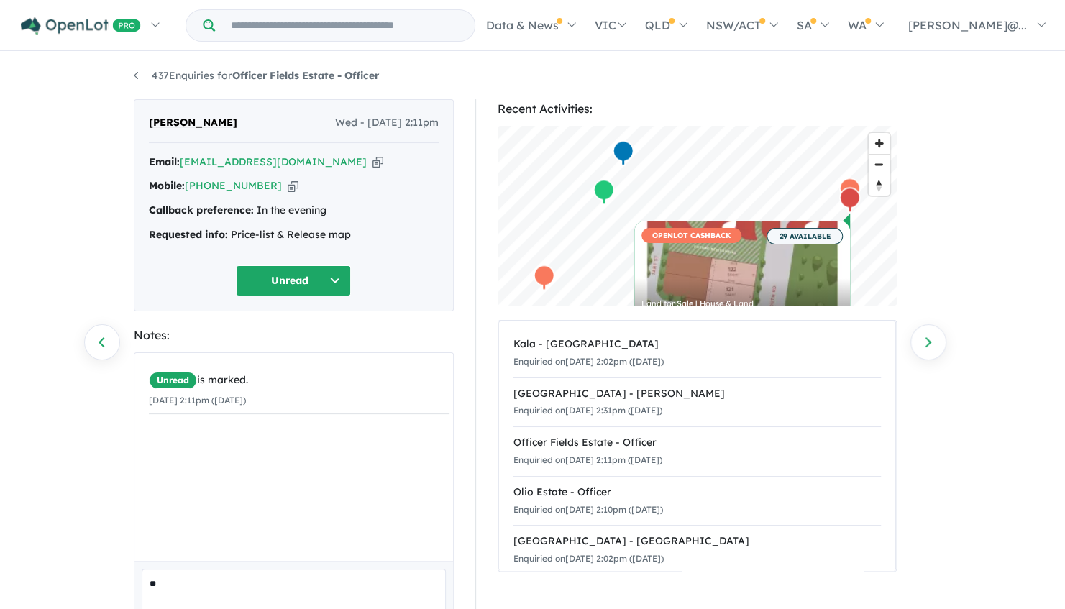
type textarea "*"
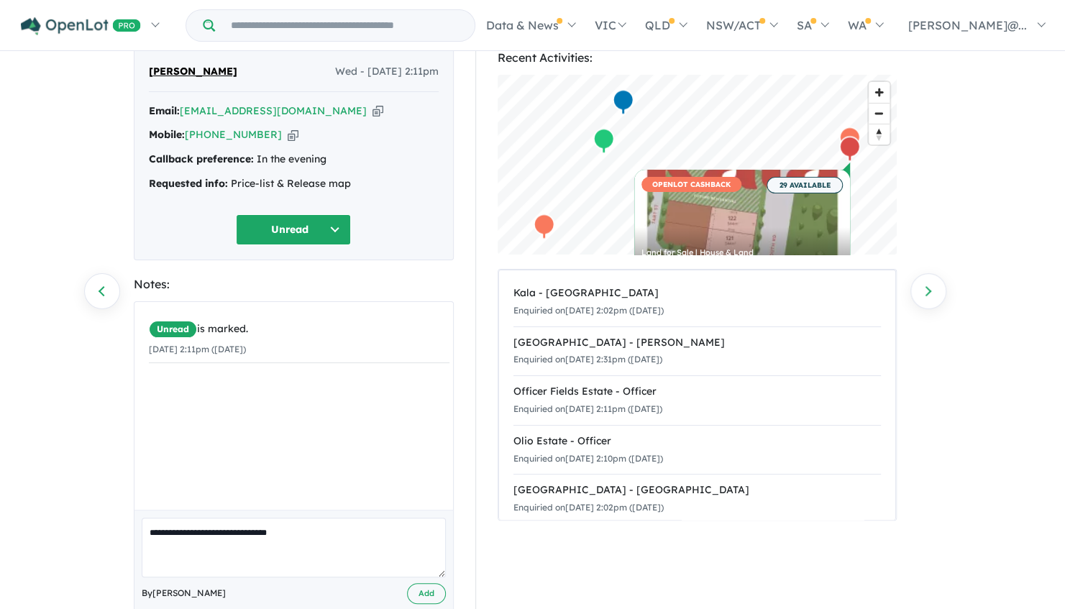
scroll to position [72, 0]
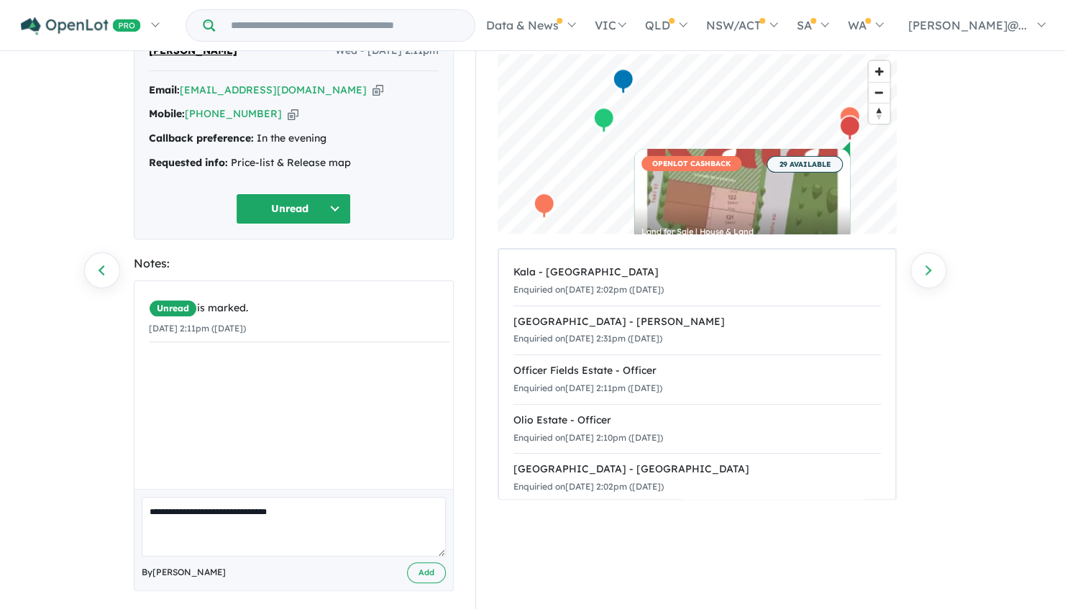
type textarea "**********"
click at [410, 570] on div "By Jessica Ai Add" at bounding box center [294, 573] width 304 height 21
click at [410, 570] on button "Add" at bounding box center [426, 573] width 39 height 21
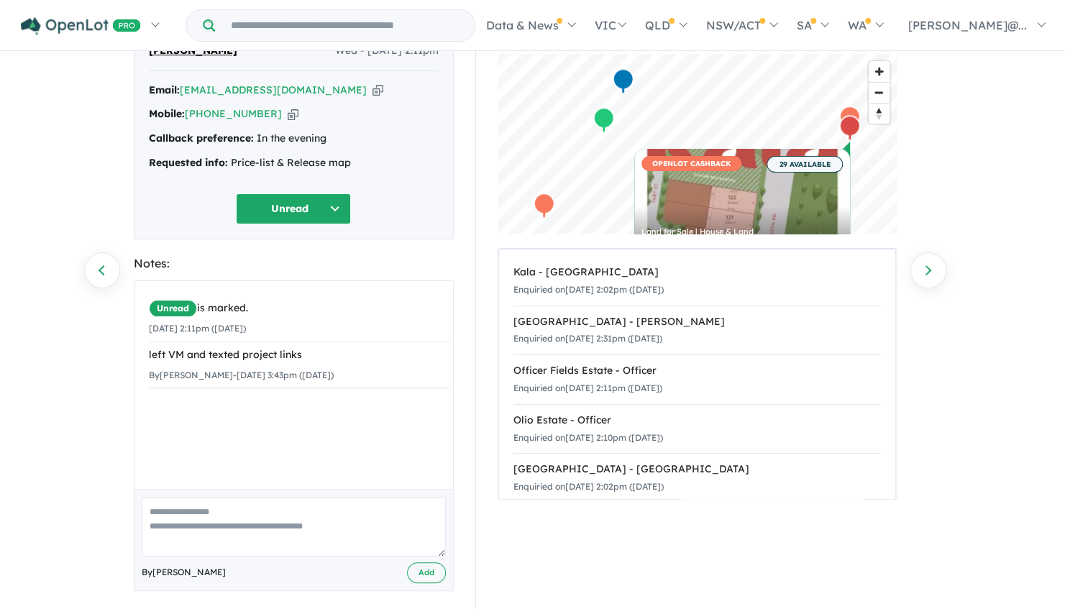
click at [315, 209] on button "Unread" at bounding box center [293, 208] width 115 height 31
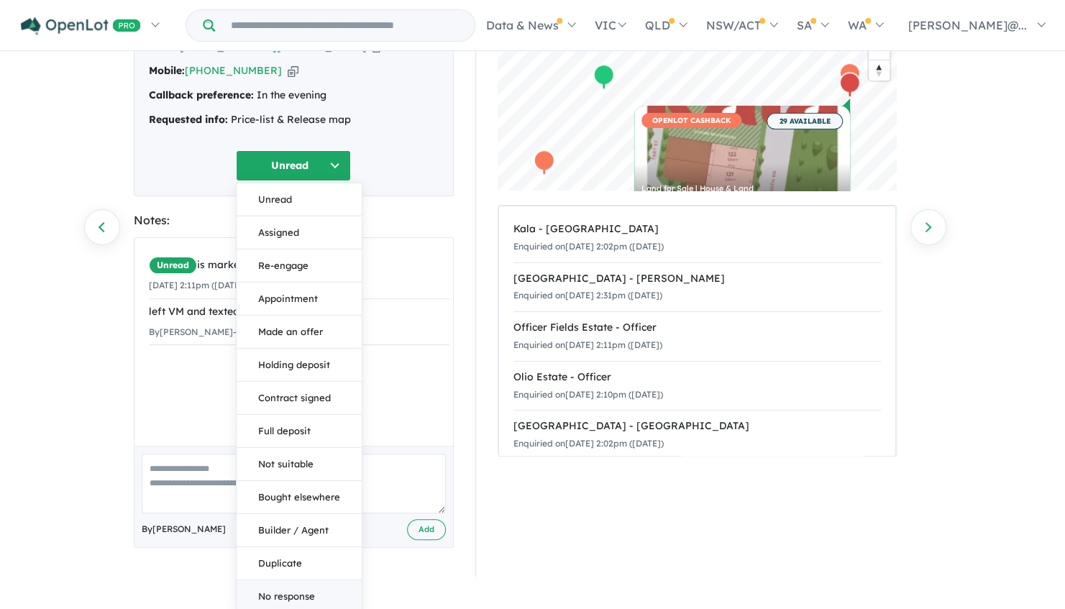
click at [299, 596] on button "No response" at bounding box center [299, 596] width 125 height 32
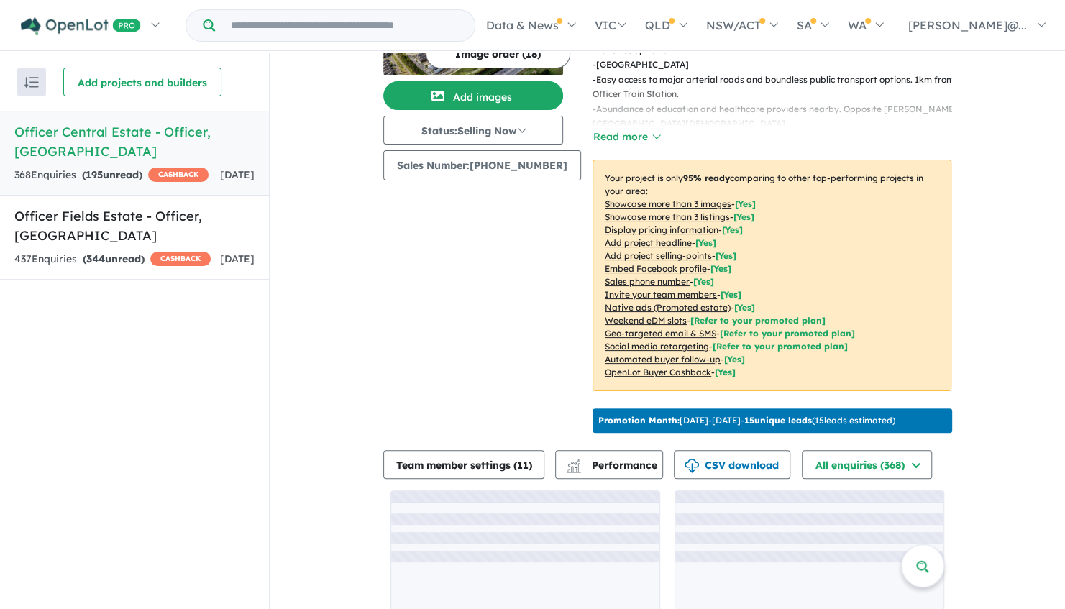
scroll to position [211, 0]
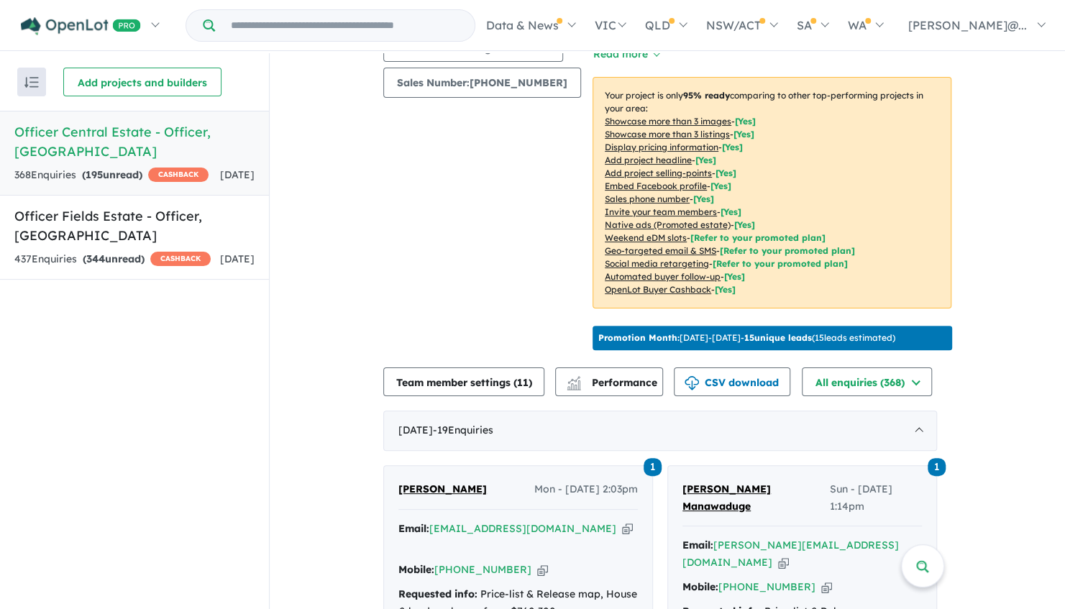
click at [193, 167] on div "368 Enquir ies ( 195 unread) CASHBACK" at bounding box center [111, 175] width 194 height 17
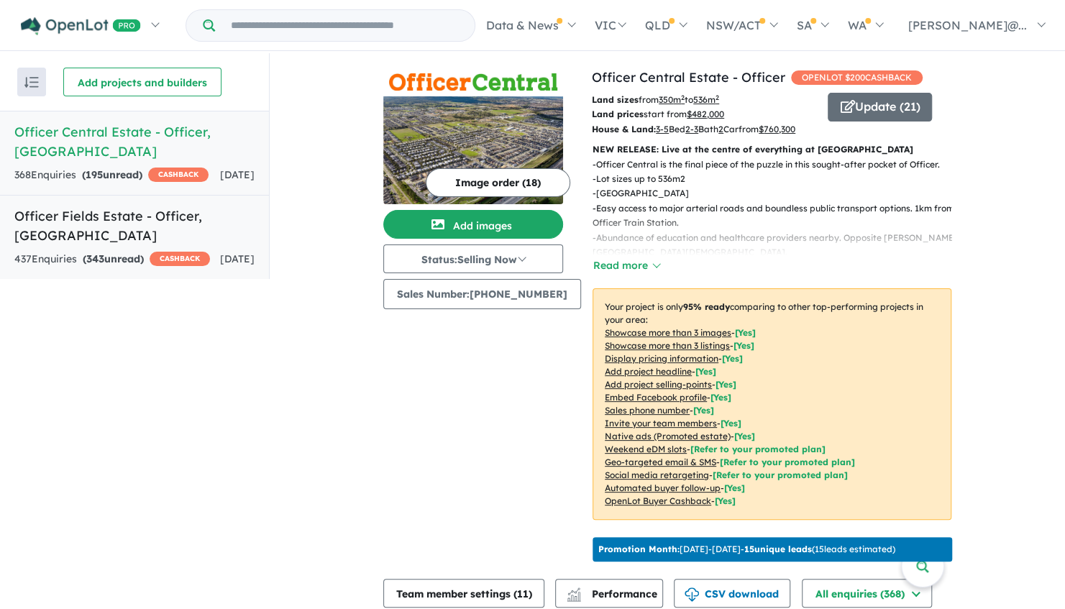
click at [146, 217] on h5 "Officer Fields Estate - Officer , [GEOGRAPHIC_DATA]" at bounding box center [134, 225] width 240 height 39
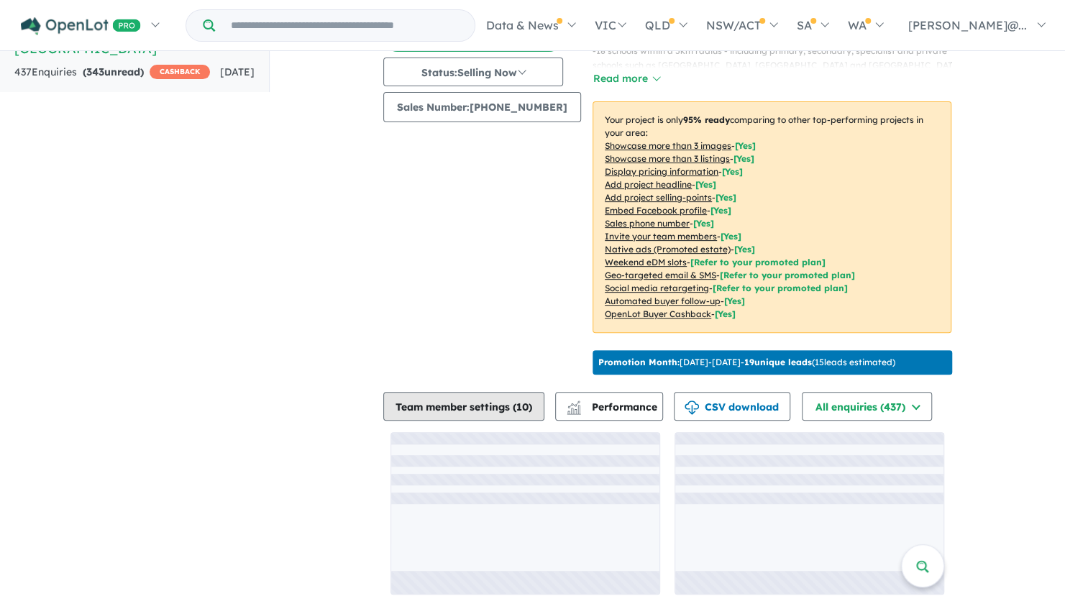
scroll to position [214, 0]
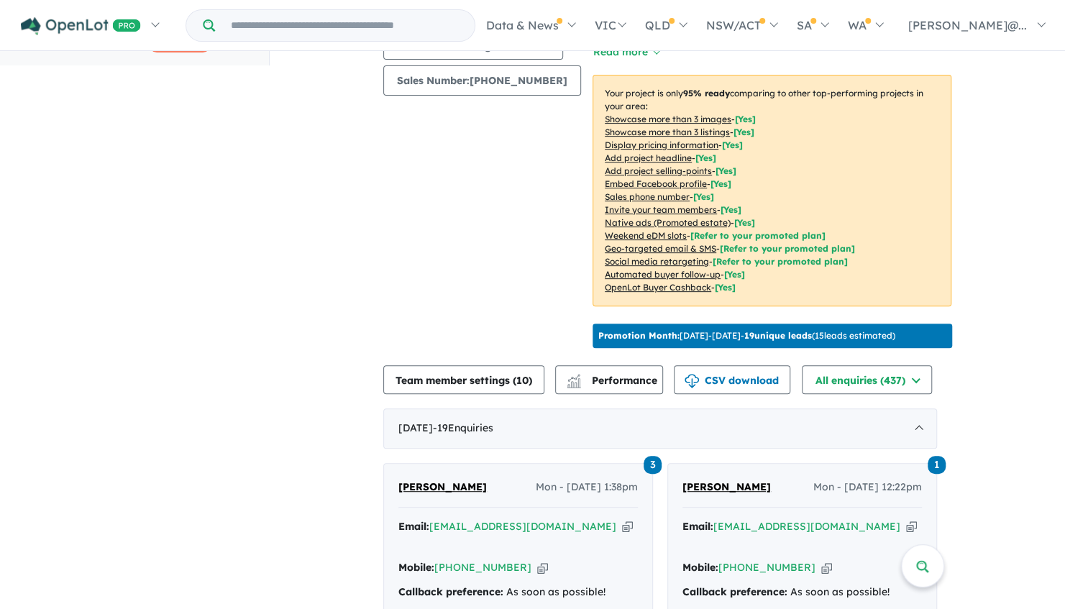
drag, startPoint x: 525, startPoint y: 370, endPoint x: 317, endPoint y: 397, distance: 210.3
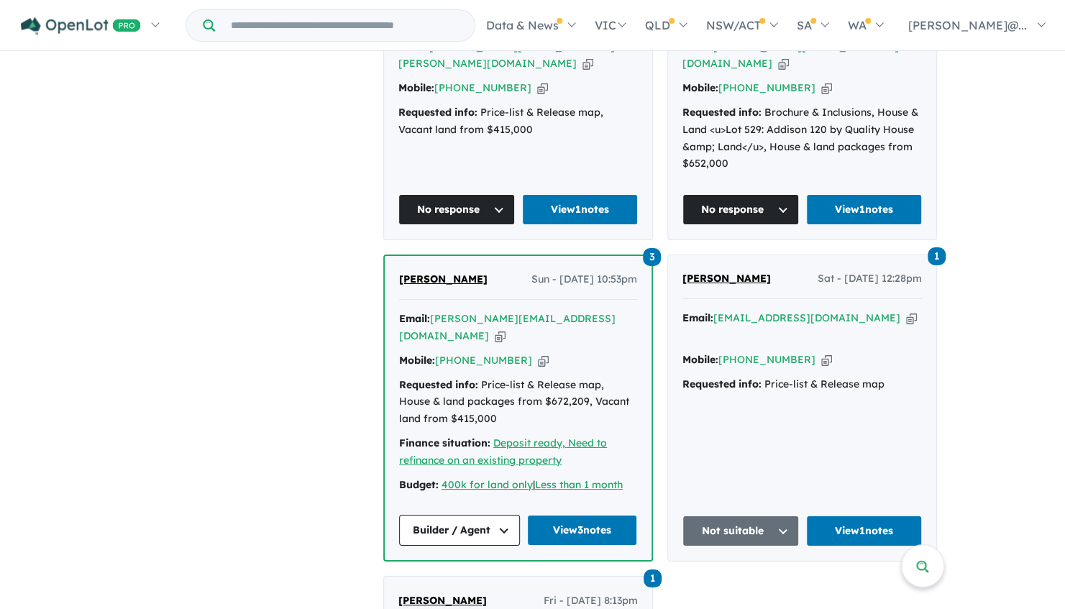
scroll to position [2803, 0]
